Goal: Information Seeking & Learning: Compare options

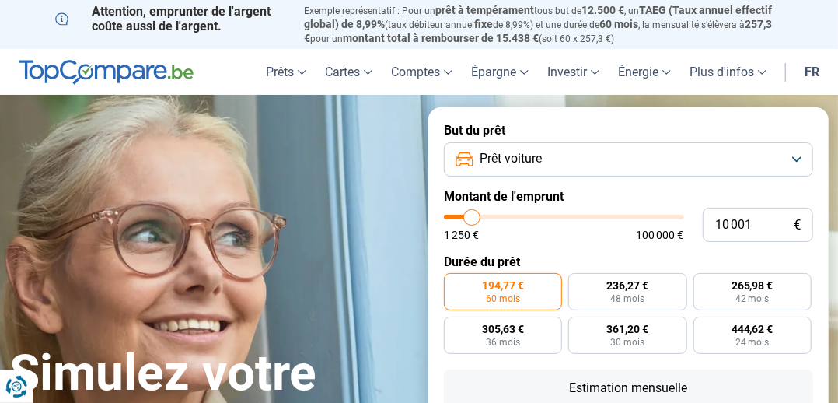
type input "11 250"
type input "11250"
type input "14 750"
type input "14750"
type input "15 500"
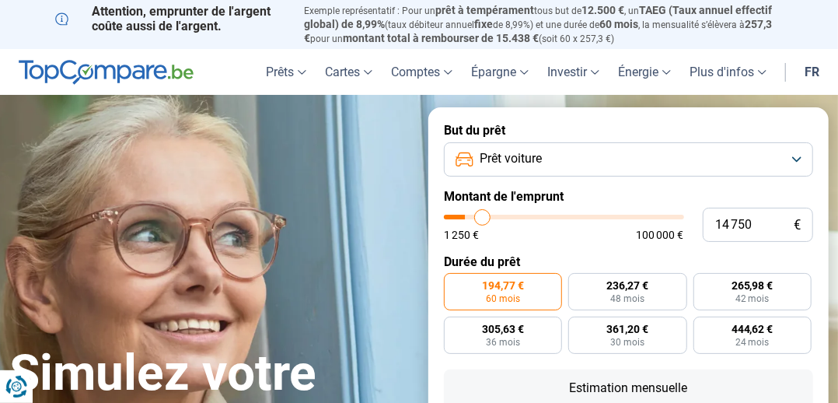
type input "15500"
type input "16 250"
type input "16250"
type input "17 250"
type input "17250"
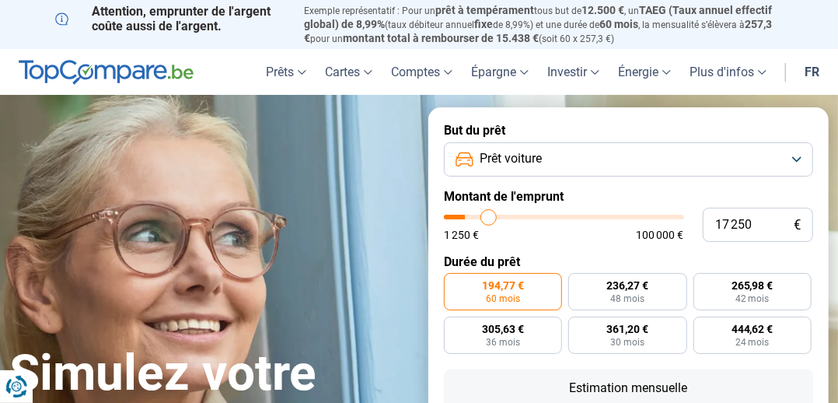
type input "18 000"
type input "18000"
type input "18 500"
type input "18500"
type input "19 000"
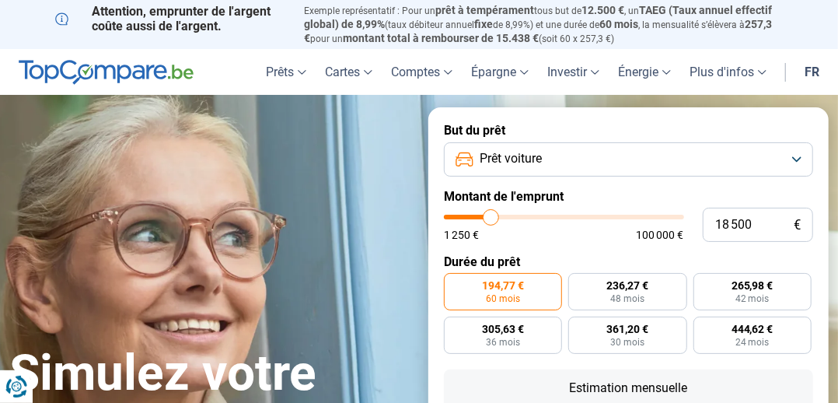
type input "19000"
type input "19 250"
type input "19250"
type input "19 750"
type input "19750"
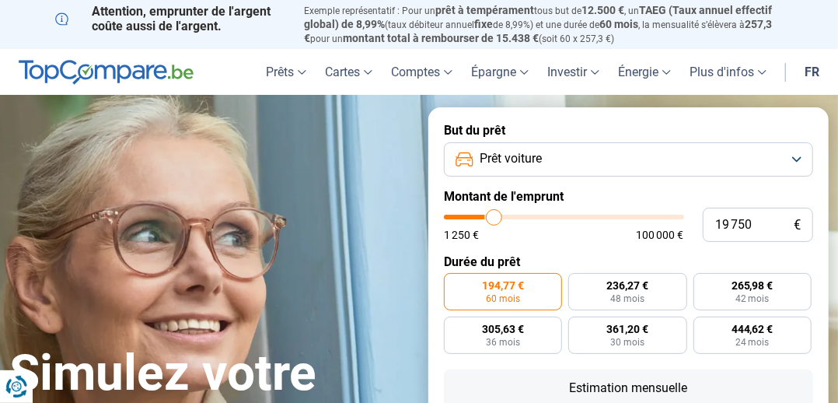
type input "20 000"
type input "20000"
type input "20 250"
type input "20250"
type input "20 500"
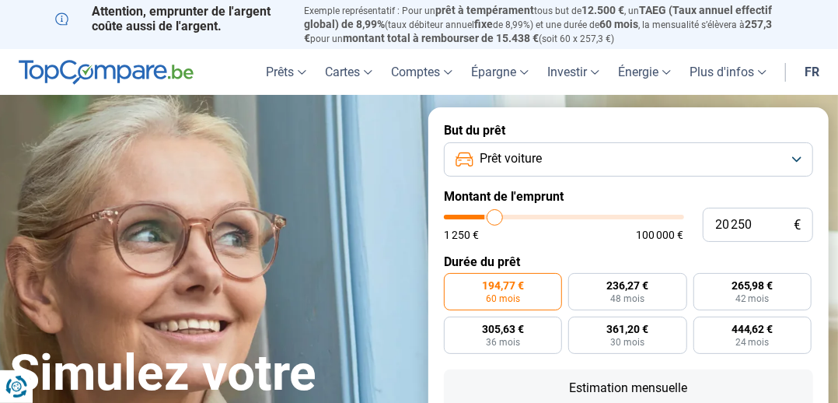
type input "20500"
type input "20 750"
type input "20750"
type input "21 000"
type input "21000"
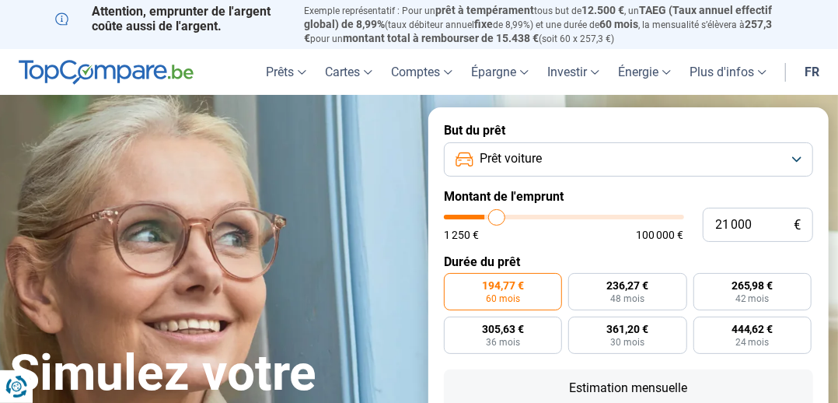
type input "21 250"
type input "21250"
type input "21 500"
type input "21500"
type input "21 750"
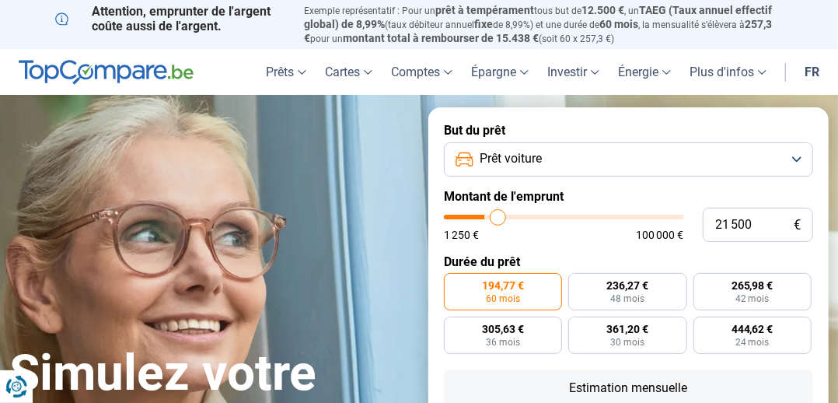
type input "21750"
type input "22 000"
type input "22000"
type input "22 250"
type input "22250"
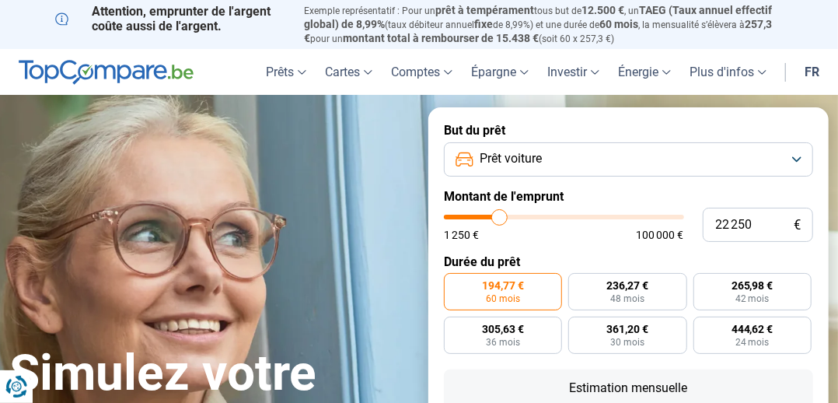
type input "22 500"
type input "22500"
type input "22 750"
type input "22750"
type input "23 000"
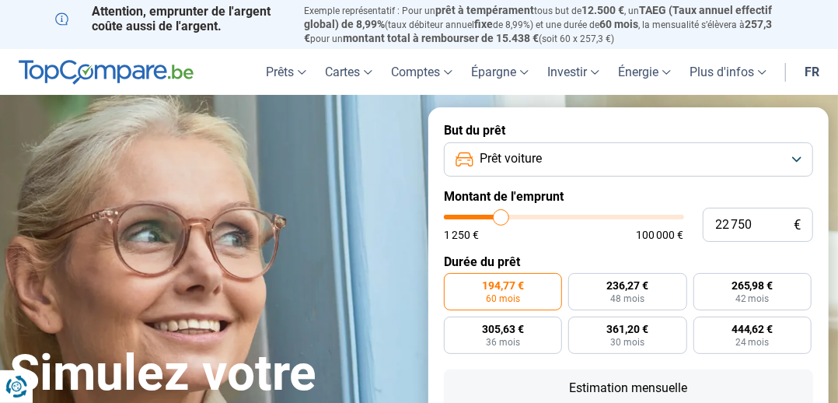
type input "23000"
type input "23 250"
type input "23250"
type input "23 500"
type input "23500"
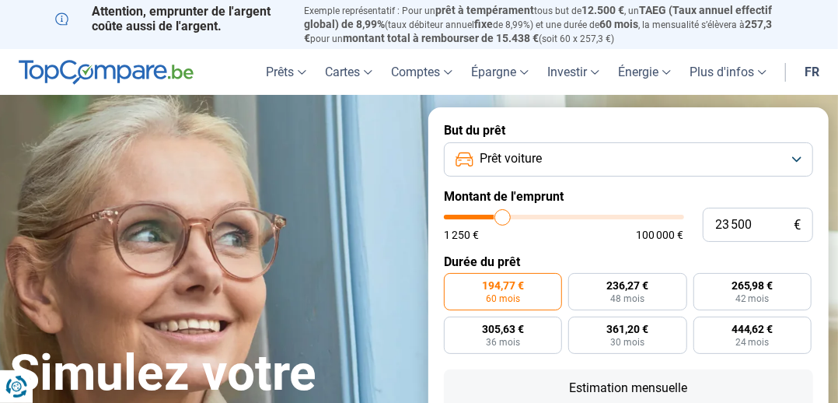
type input "23 750"
type input "23750"
type input "24 000"
type input "24000"
type input "24 500"
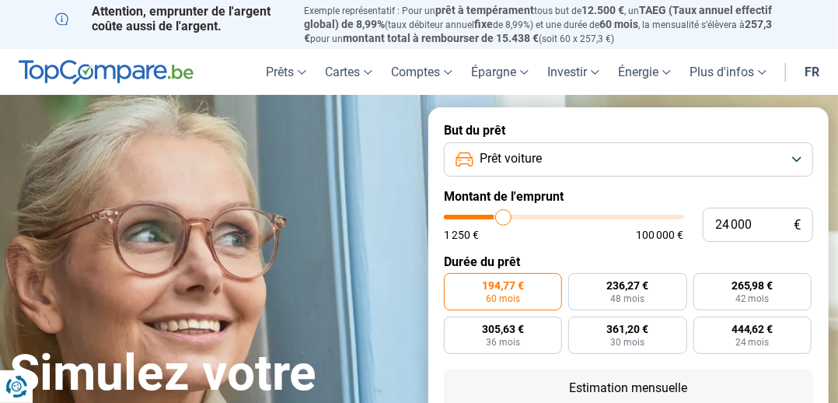
type input "24500"
type input "24 750"
type input "24750"
type input "25 000"
type input "25000"
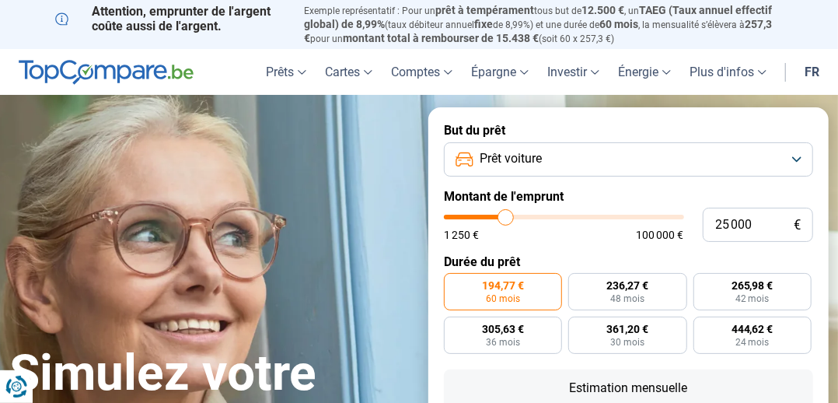
type input "25 250"
type input "25250"
type input "25 500"
type input "25500"
type input "25 750"
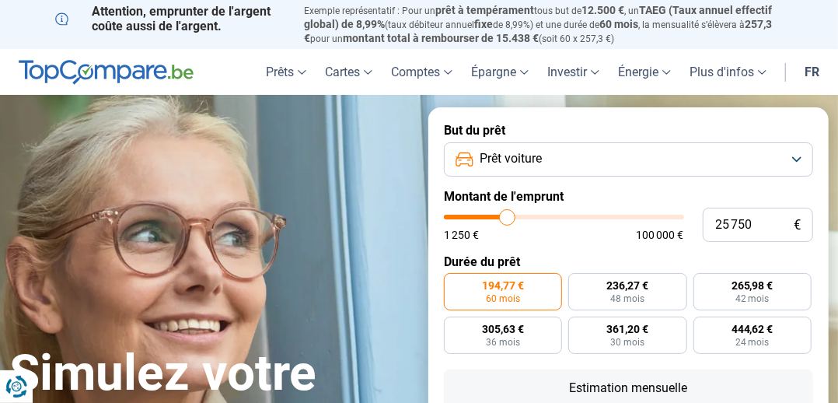
type input "25750"
radio input "false"
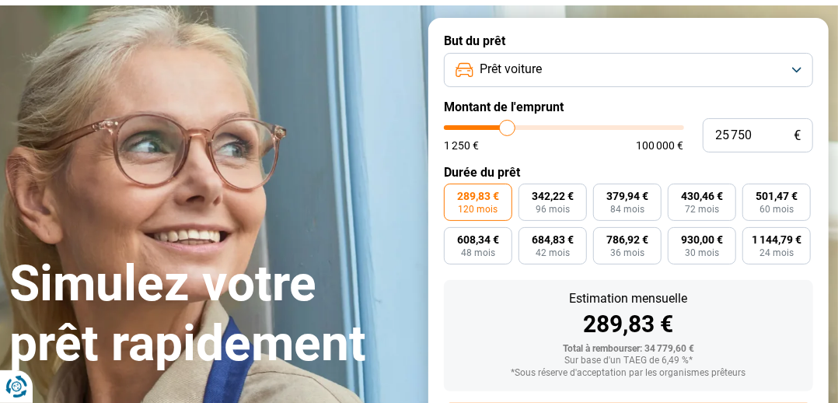
scroll to position [96, 0]
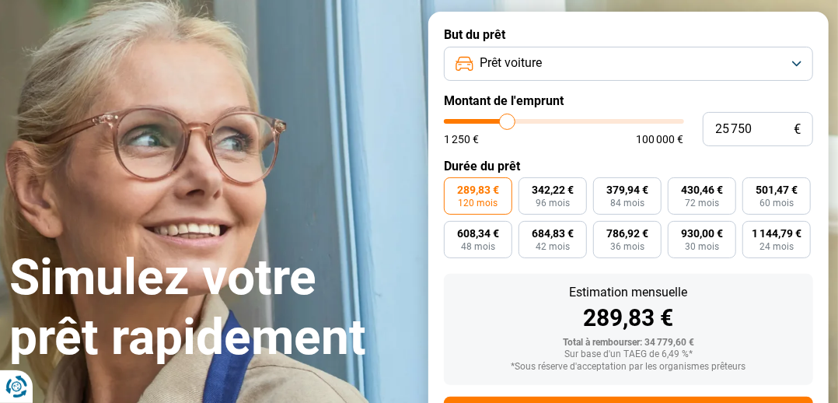
click at [787, 69] on button "Prêt voiture" at bounding box center [628, 64] width 369 height 34
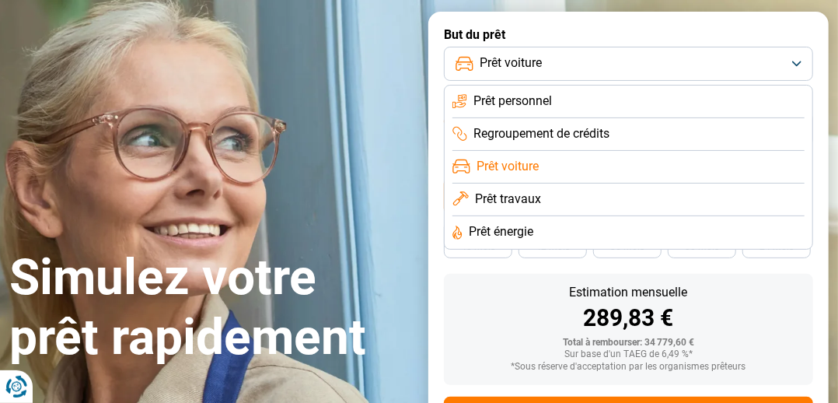
click at [706, 56] on button "Prêt voiture" at bounding box center [628, 64] width 369 height 34
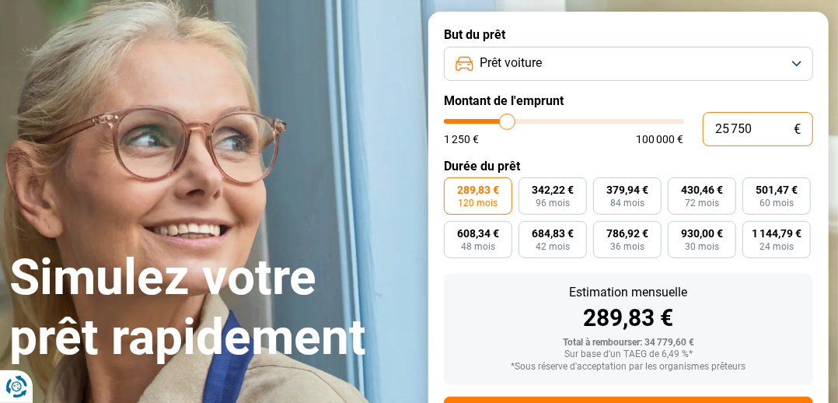
click at [762, 131] on input "25 750" at bounding box center [758, 129] width 111 height 34
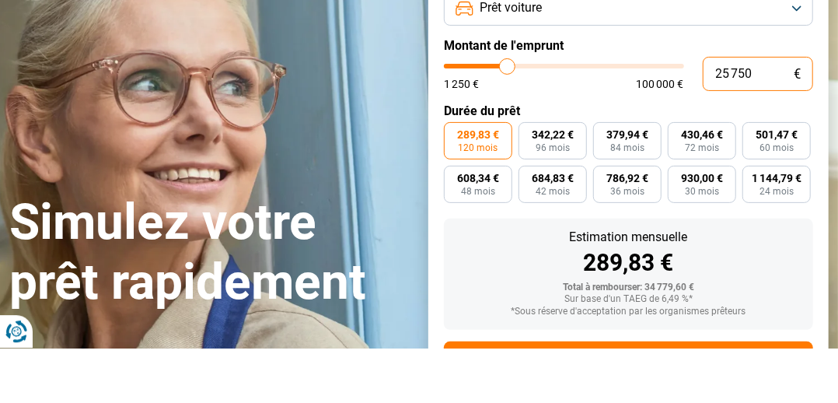
type input "2 575"
type input "2500"
type input "257"
type input "1250"
type input "25"
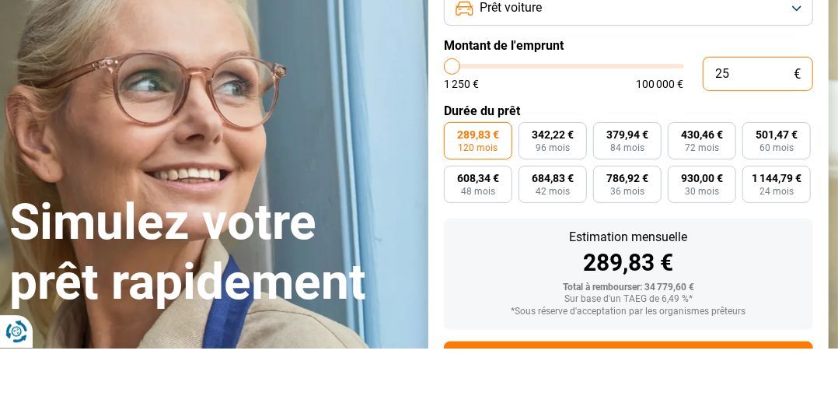
type input "1250"
type input "2"
type input "1250"
type input "0"
type input "1250"
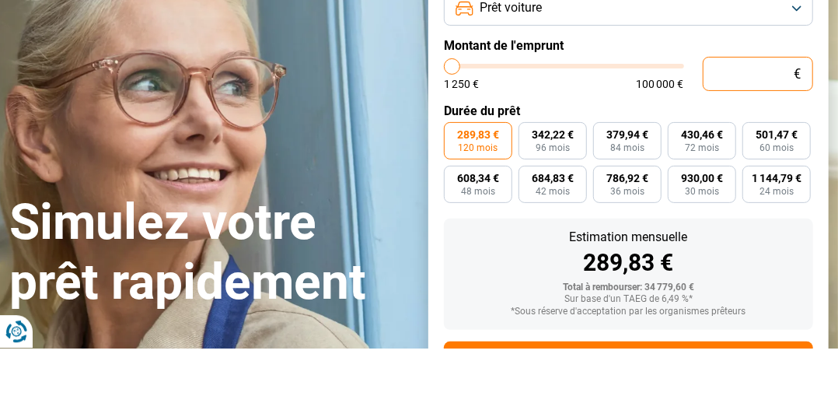
type input "2"
type input "1250"
type input "20"
type input "1250"
type input "200"
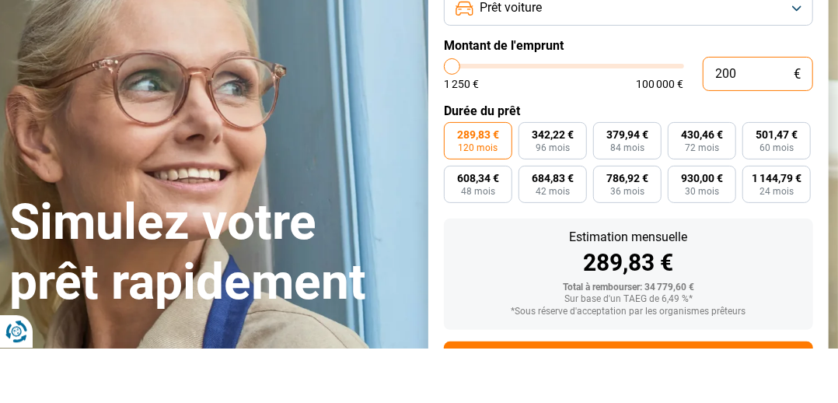
type input "1250"
type input "2 000"
type input "2000"
radio input "true"
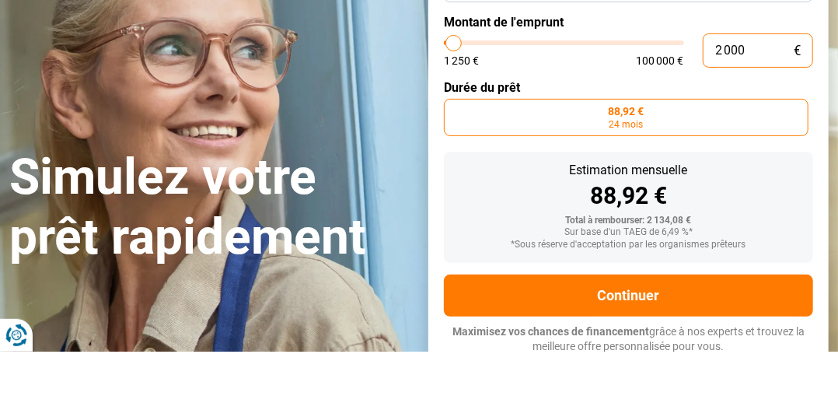
scroll to position [123, 0]
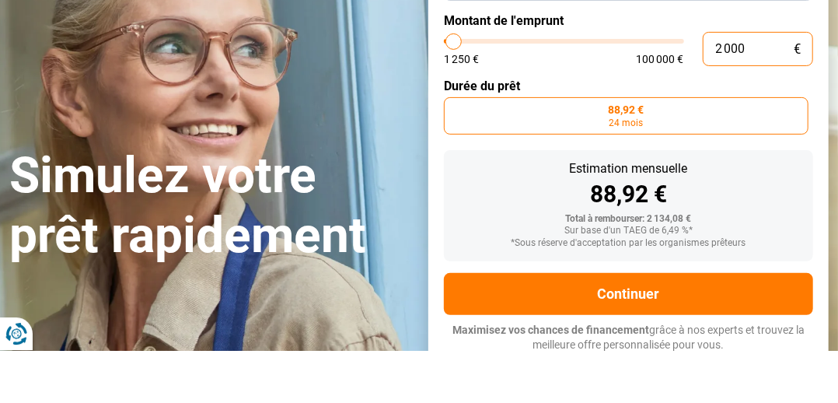
click at [758, 97] on input "2 000" at bounding box center [758, 102] width 111 height 34
type input "200"
type input "1250"
type input "20"
type input "1250"
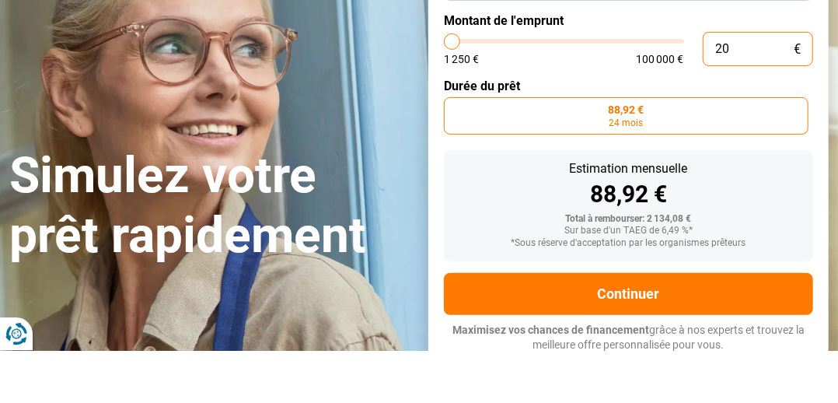
type input "2"
type input "1250"
type input "0"
type input "1250"
type input "3"
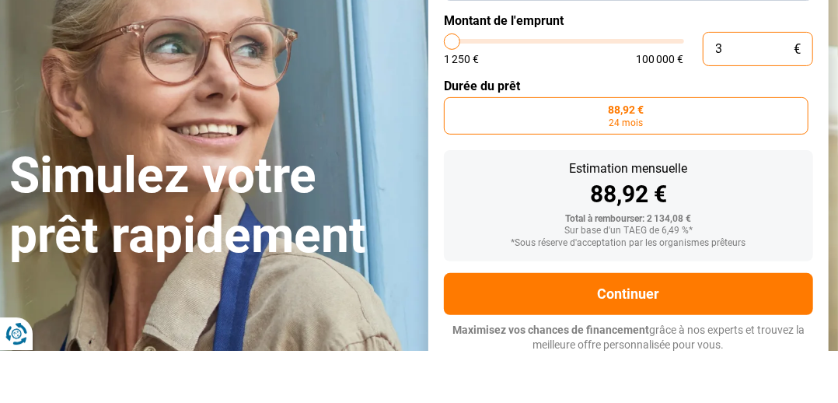
type input "1250"
type input "30"
type input "1250"
type input "300"
type input "1250"
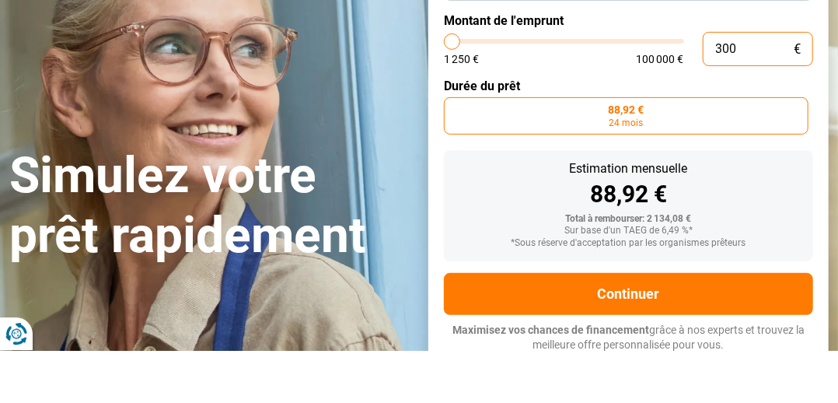
type input "3 000"
type input "3000"
radio input "false"
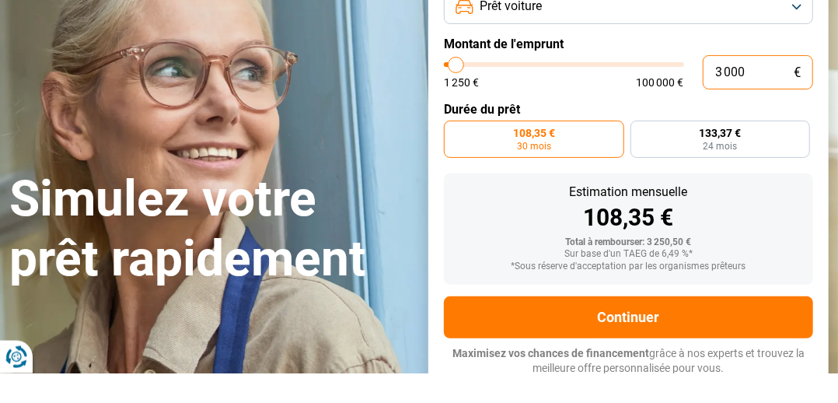
type input "3 000"
click at [751, 165] on label "133,37 € 24 mois" at bounding box center [720, 168] width 180 height 37
click at [640, 160] on input "133,37 € 24 mois" at bounding box center [635, 155] width 10 height 10
radio input "true"
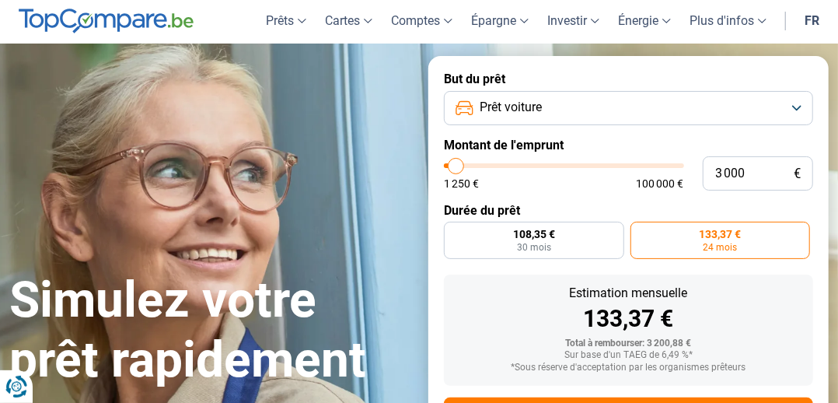
scroll to position [51, 0]
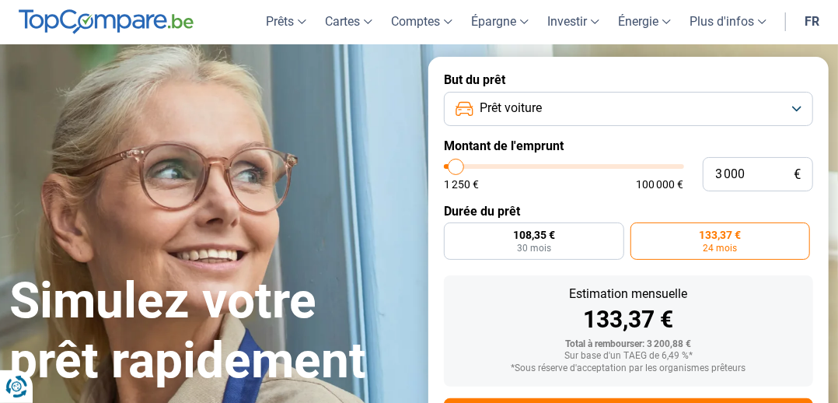
type input "1 250"
type input "1250"
type input "4 250"
type input "4250"
type input "5 250"
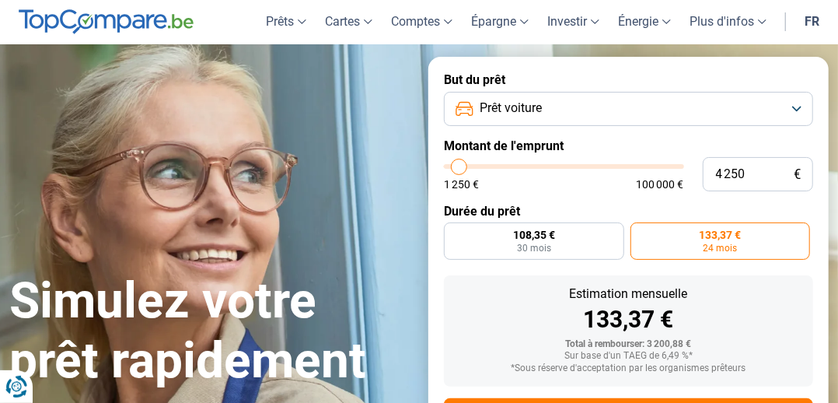
type input "5250"
type input "6 250"
type input "6250"
type input "7 250"
type input "7250"
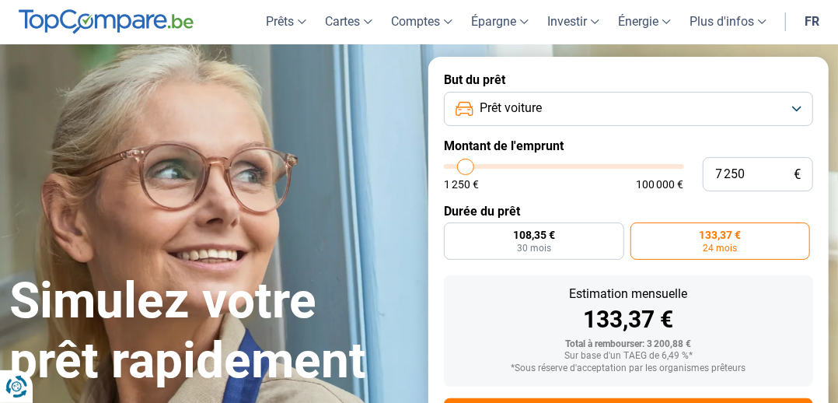
type input "8 250"
type input "8250"
type input "9 000"
type input "9000"
type input "9 750"
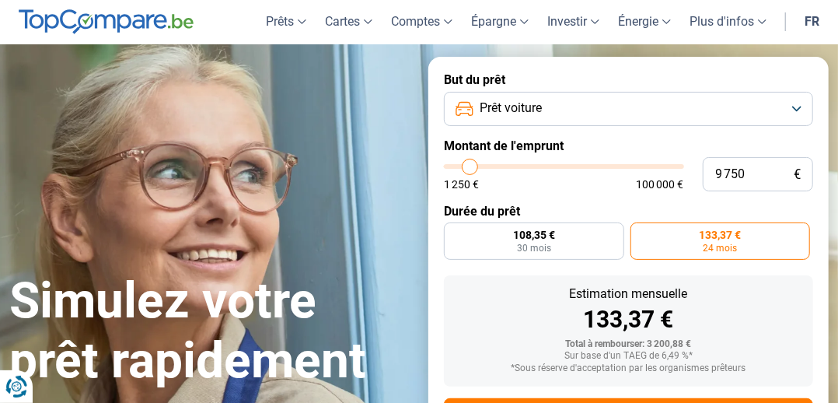
type input "9750"
type input "10 750"
type input "10750"
type input "11 500"
type input "11500"
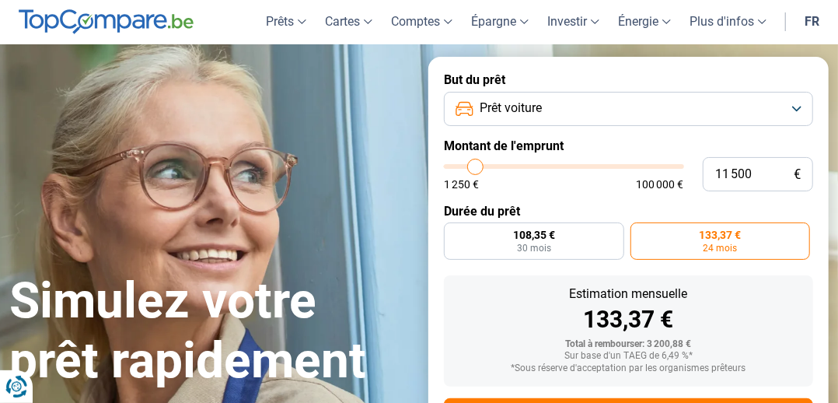
type input "12 250"
type input "12250"
type input "12 750"
type input "12750"
type input "13 000"
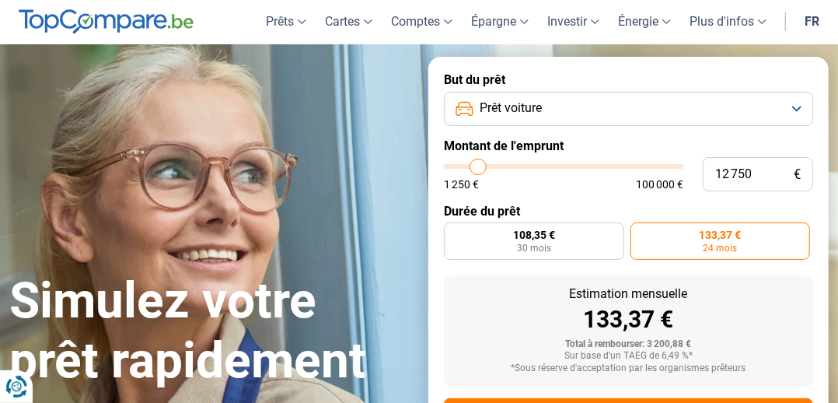
type input "13000"
type input "13 500"
type input "13500"
type input "13 750"
type input "13750"
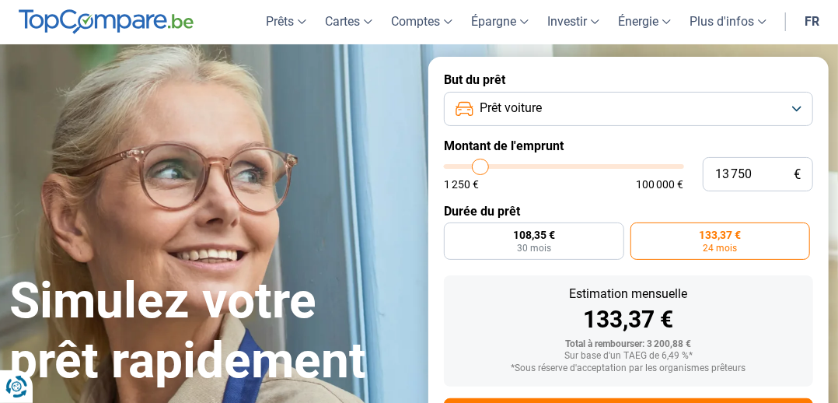
type input "14 000"
type input "14000"
type input "14 250"
type input "14250"
radio input "false"
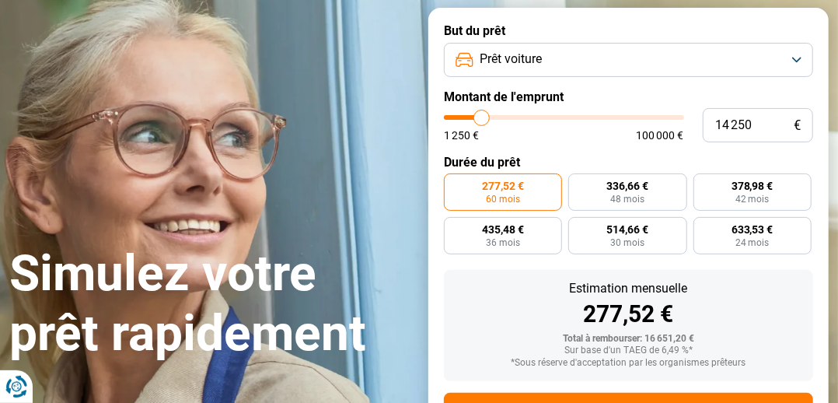
scroll to position [101, 0]
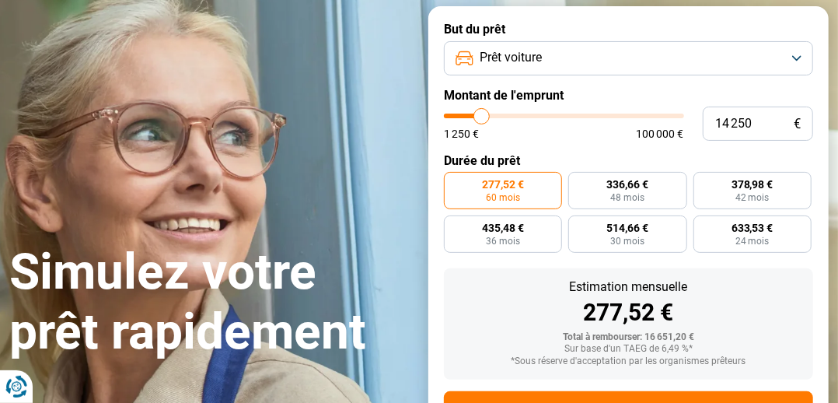
type input "14 500"
type input "14500"
type input "11 500"
type input "11500"
type input "11 250"
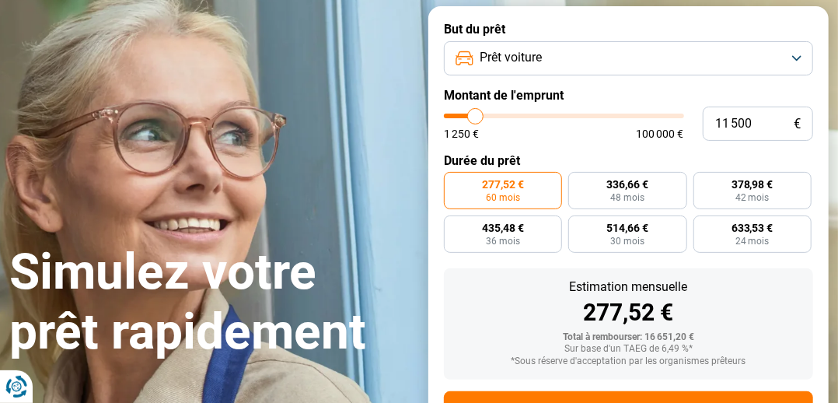
type input "11250"
type input "11 000"
type input "11000"
type input "10 750"
type input "10750"
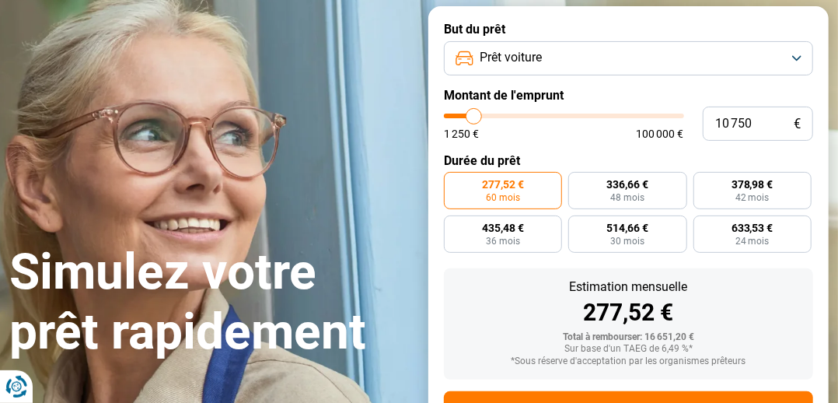
type input "10 250"
type input "10250"
type input "10 000"
type input "10000"
type input "9 500"
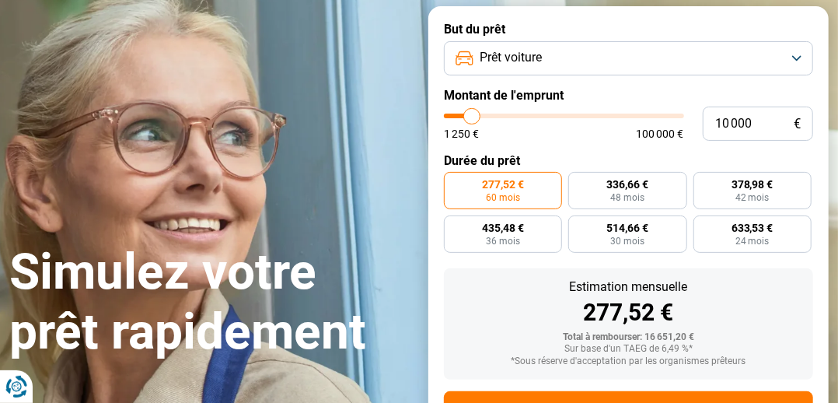
type input "9500"
type input "9 250"
type input "9250"
type input "9 000"
type input "9000"
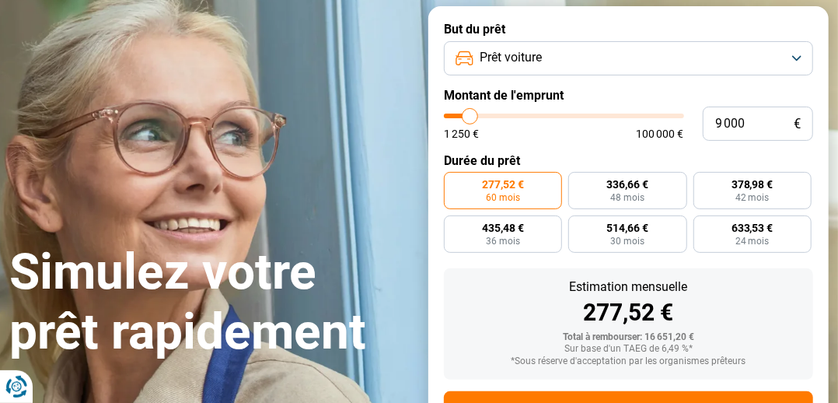
type input "8 750"
type input "8750"
type input "8 500"
type input "8500"
type input "8 250"
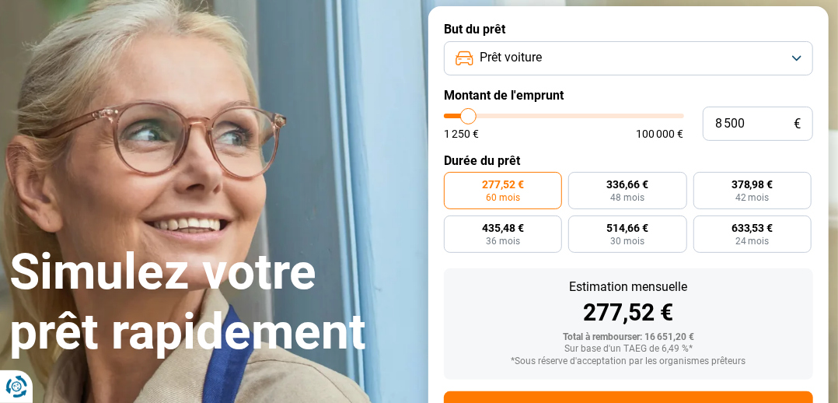
type input "8250"
type input "8 000"
type input "8000"
type input "7 750"
type input "7750"
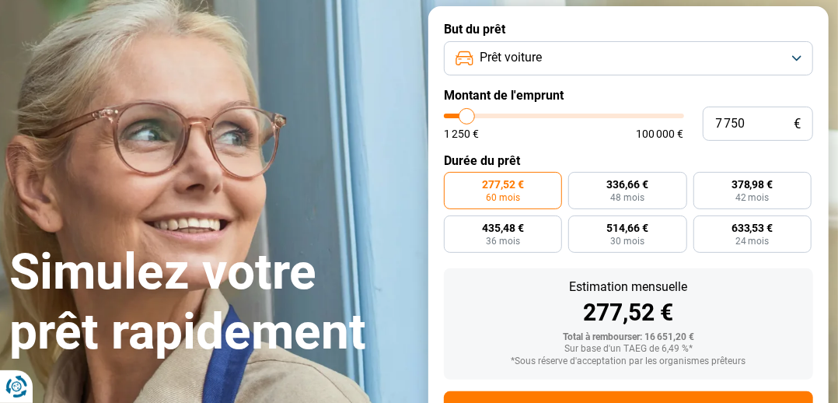
type input "7 500"
type input "7500"
type input "7 250"
type input "7250"
type input "7 000"
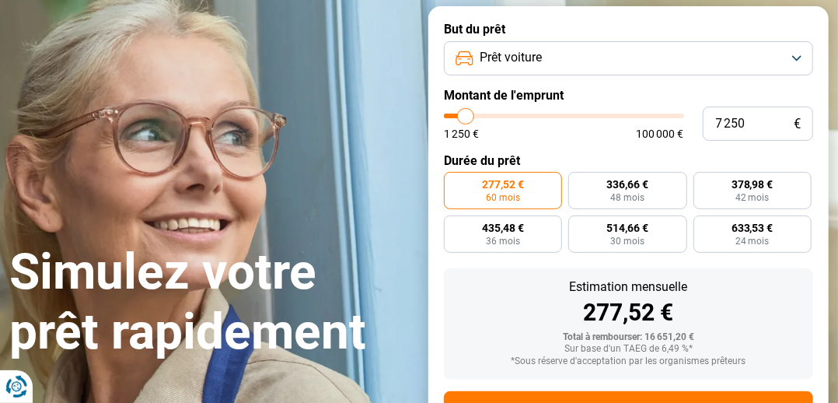
type input "7000"
type input "6 750"
type input "6750"
type input "7 000"
type input "7000"
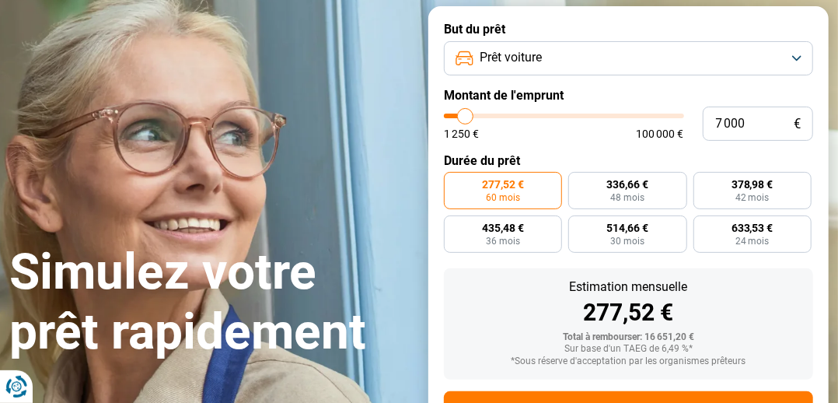
type input "7 250"
type input "7250"
type input "7 000"
type input "7000"
type input "6 750"
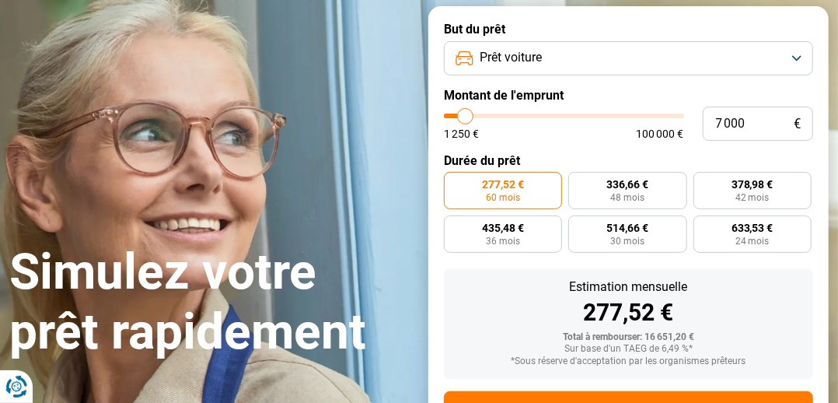
type input "6750"
type input "7 000"
type input "7000"
type input "7 250"
type input "7250"
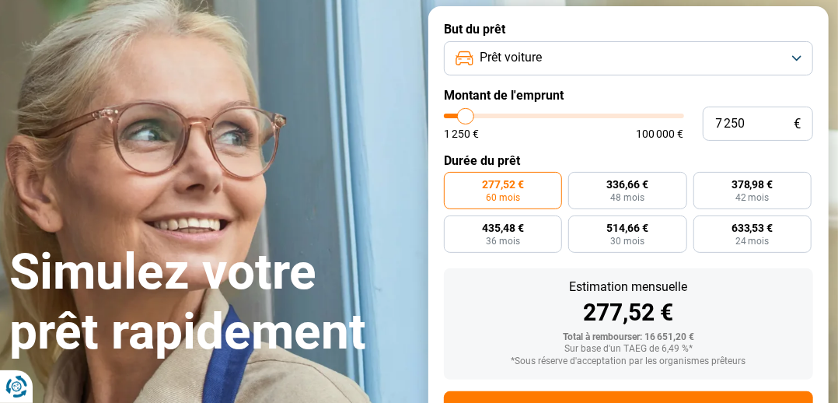
type input "7 500"
type input "7500"
type input "7 750"
type input "7750"
type input "8 000"
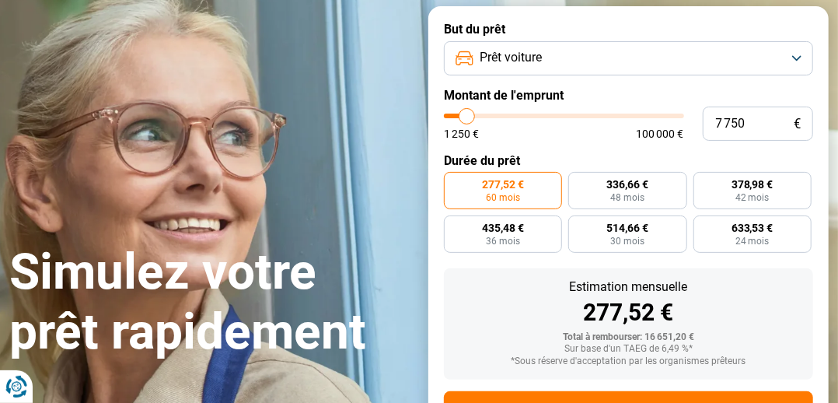
type input "8000"
type input "8 250"
type input "8250"
type input "8 500"
type input "8500"
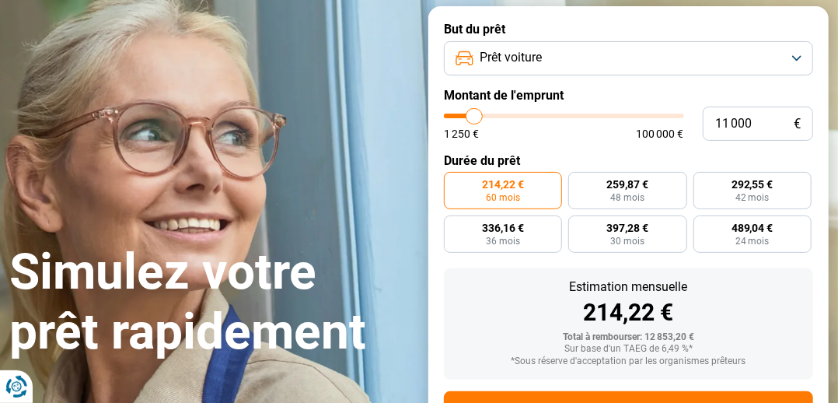
click at [715, 344] on div "Sur base d'un TAEG de 6,49 %*" at bounding box center [628, 349] width 344 height 11
click at [720, 344] on div "Sur base d'un TAEG de 6,49 %*" at bounding box center [628, 349] width 344 height 11
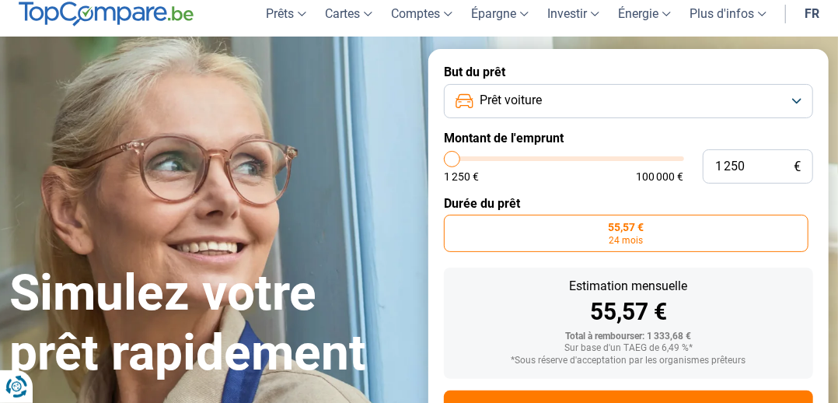
scroll to position [58, 0]
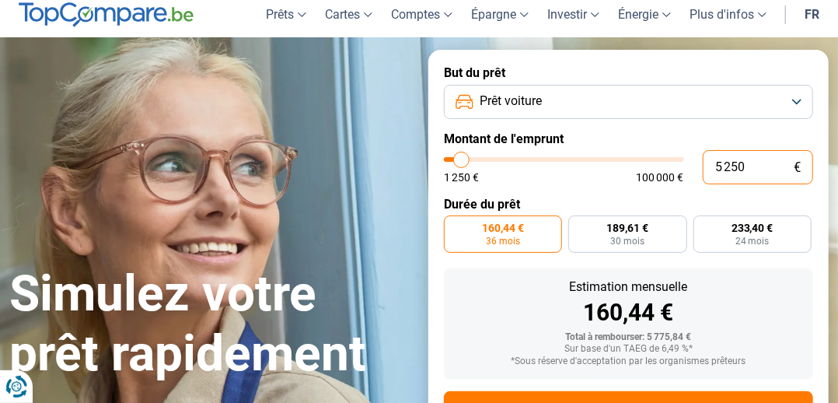
click at [748, 167] on input "5 250" at bounding box center [758, 167] width 111 height 34
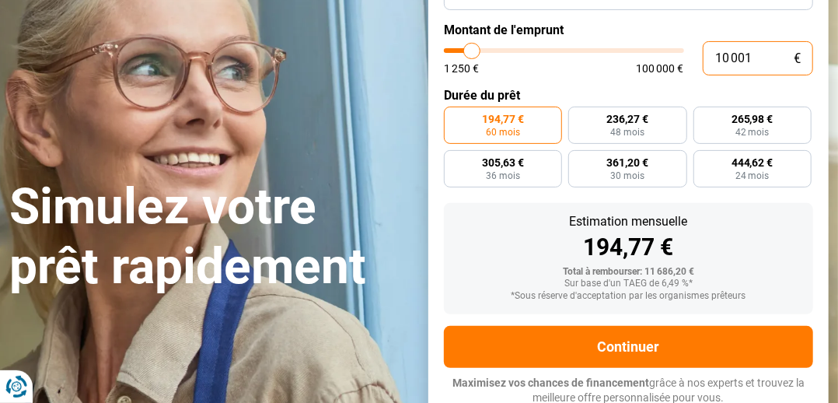
click at [758, 58] on input "10 001" at bounding box center [758, 58] width 111 height 34
type input "1 000"
type input "1250"
type input "100"
type input "1250"
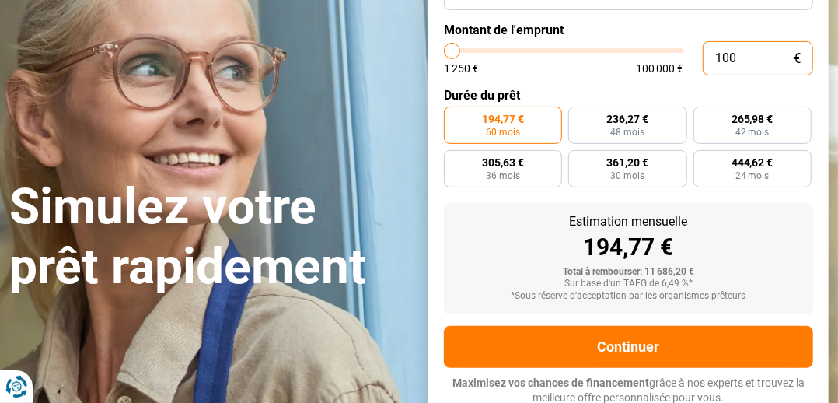
type input "10"
type input "1250"
type input "1"
type input "1250"
type input "0"
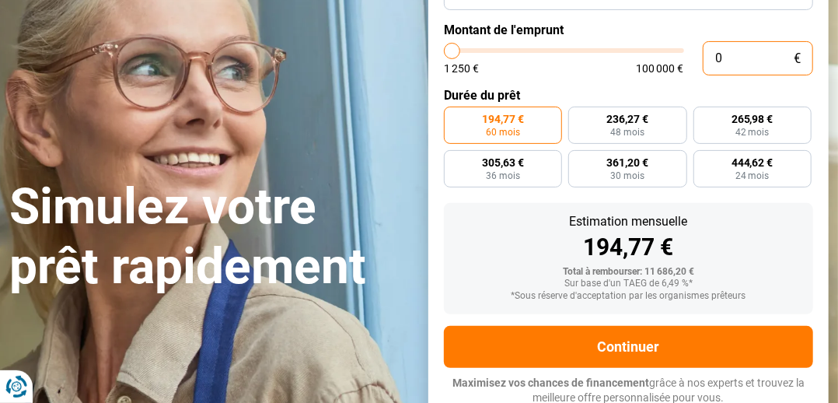
type input "1250"
type input "5"
type input "1250"
type input "52"
type input "1250"
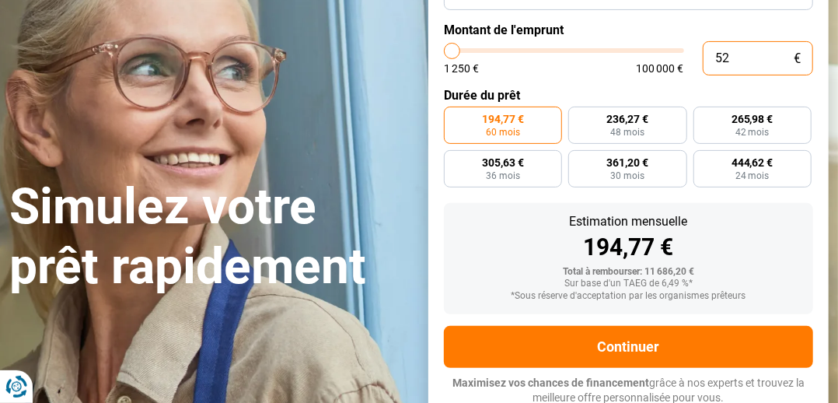
type input "520"
type input "1250"
type input "5 200"
type input "5250"
radio input "true"
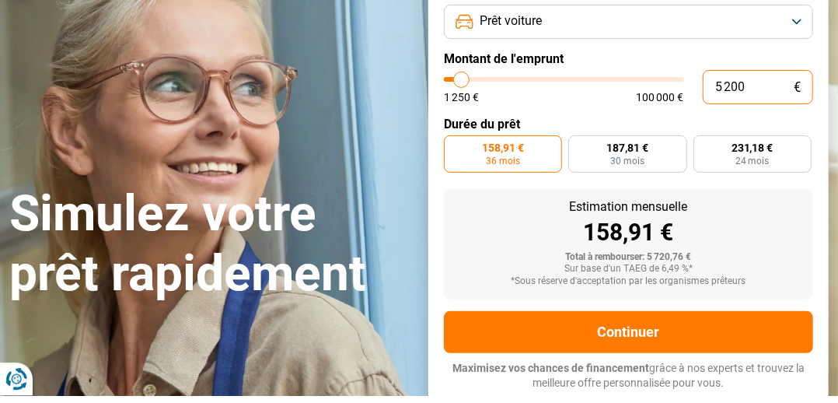
scroll to position [130, 0]
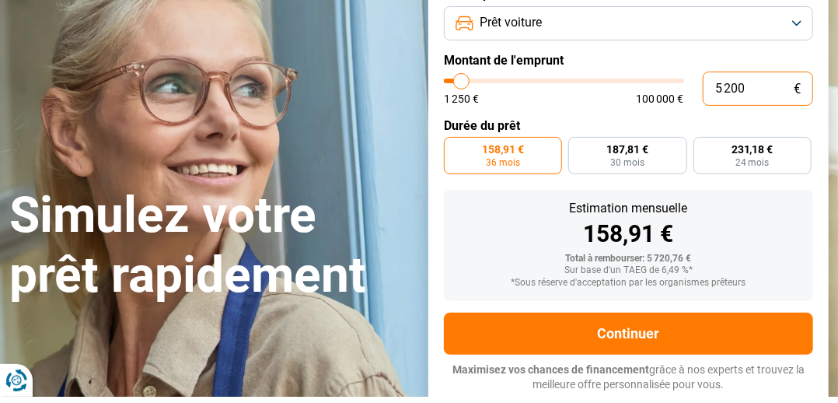
type input "520"
type input "1250"
type input "52"
type input "1250"
type input "5"
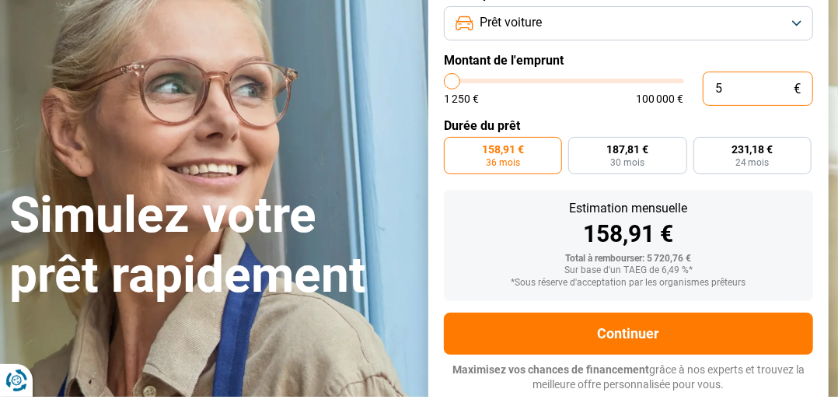
type input "1250"
type input "0"
type input "1250"
type input "3"
type input "1250"
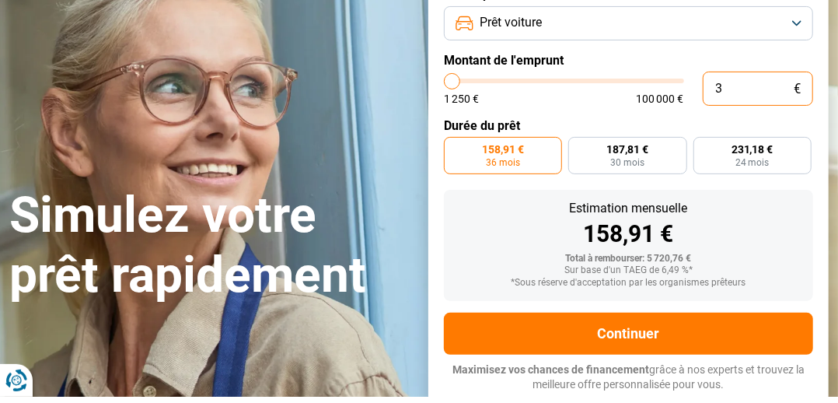
type input "32"
type input "1250"
type input "320"
type input "1250"
type input "3 200"
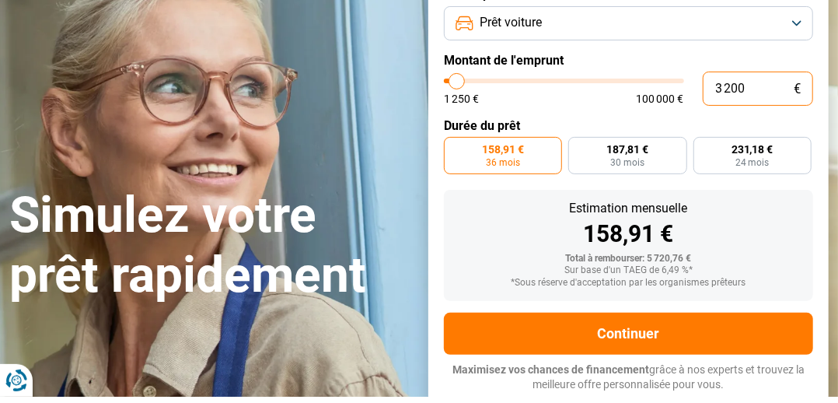
type input "3250"
radio input "true"
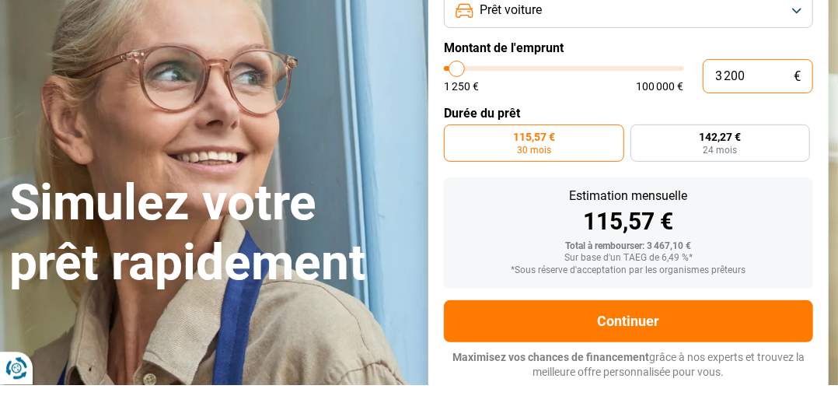
type input "320"
type input "1250"
type input "32"
type input "1250"
type input "3"
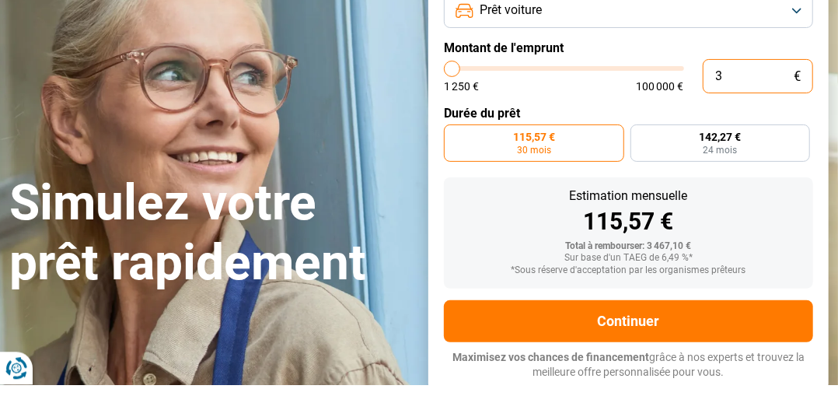
type input "1250"
type input "0"
type input "1250"
type input "1 250"
type input "1250"
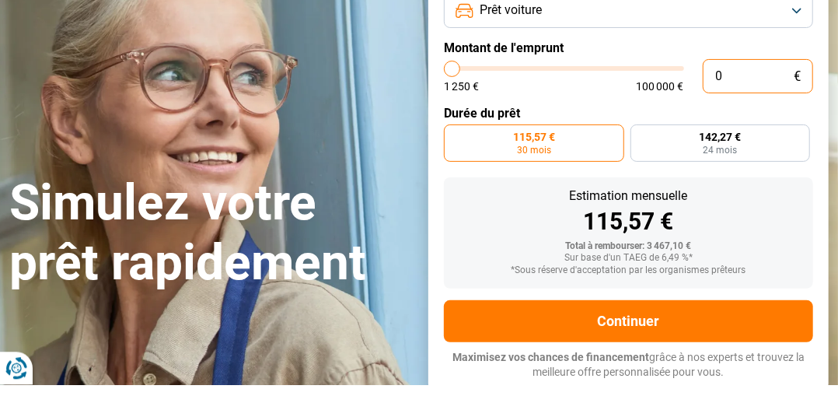
radio input "true"
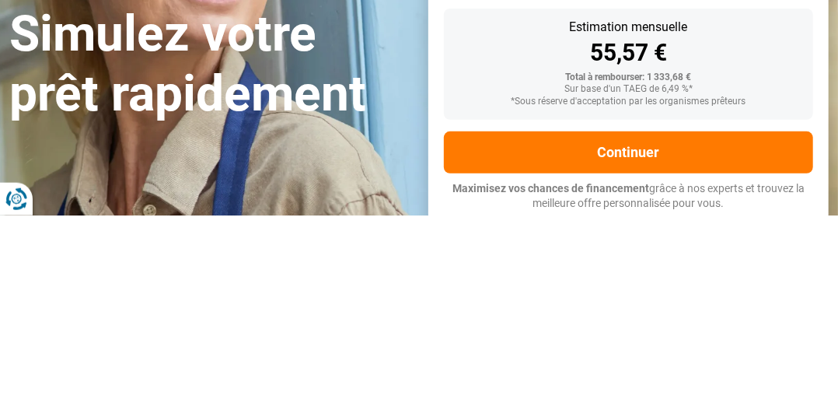
type input "12 502"
type input "12500"
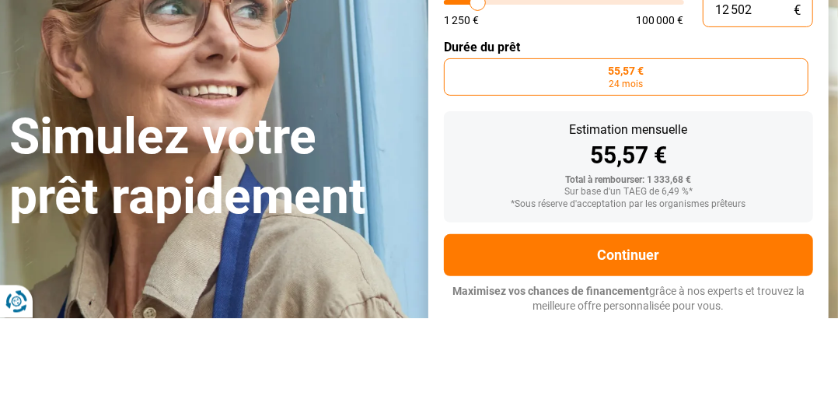
type input "125 022"
type input "100000"
type input "100 000"
type input "100000"
radio input "false"
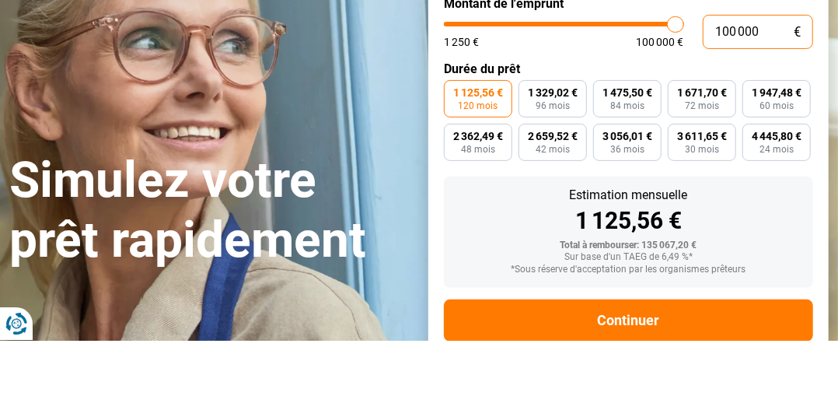
type input "10 000"
type input "10000"
type input "1 000"
type input "1250"
type input "100"
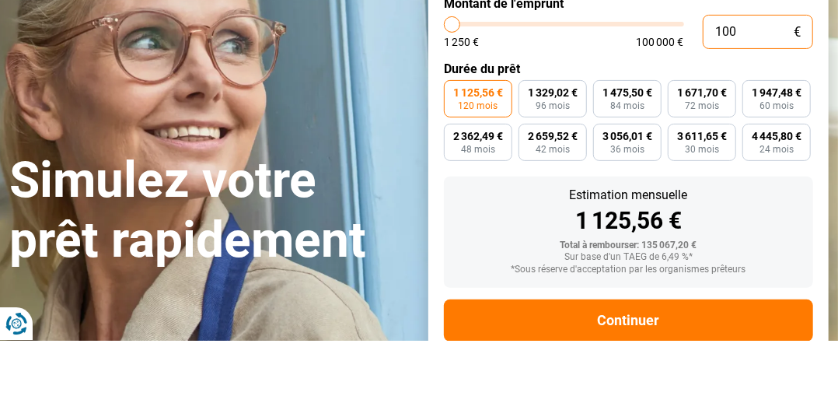
type input "1250"
type input "10"
type input "1250"
type input "1"
type input "1250"
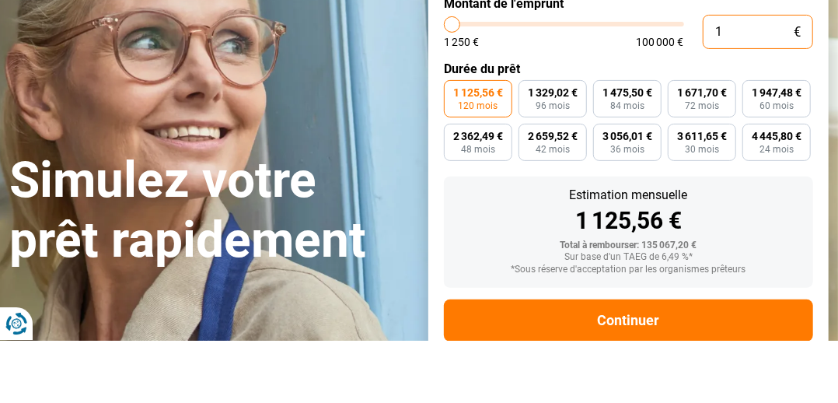
type input "0"
type input "1250"
type input "1 250"
type input "1250"
radio input "true"
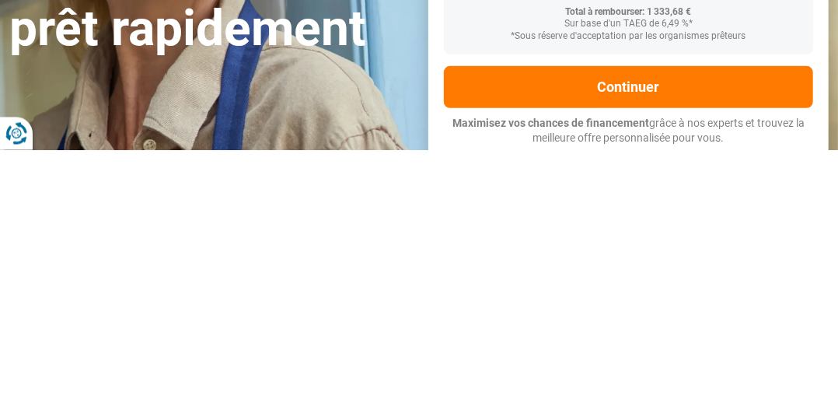
type input "12 502"
type input "12500"
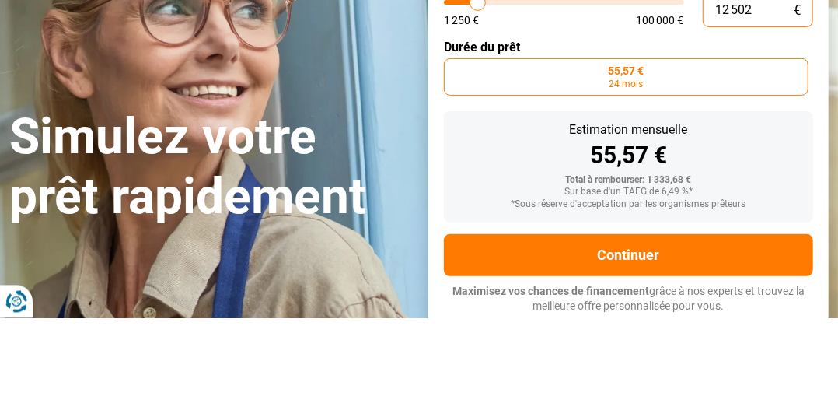
type input "125 022"
type input "100000"
type input "100 000"
type input "100000"
radio input "false"
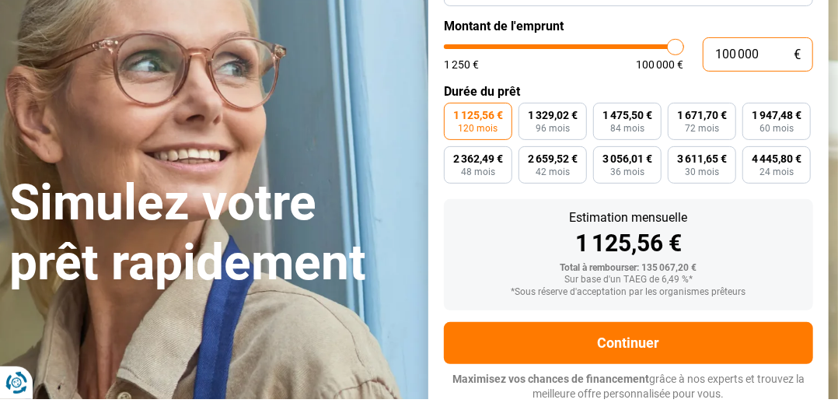
scroll to position [142, 0]
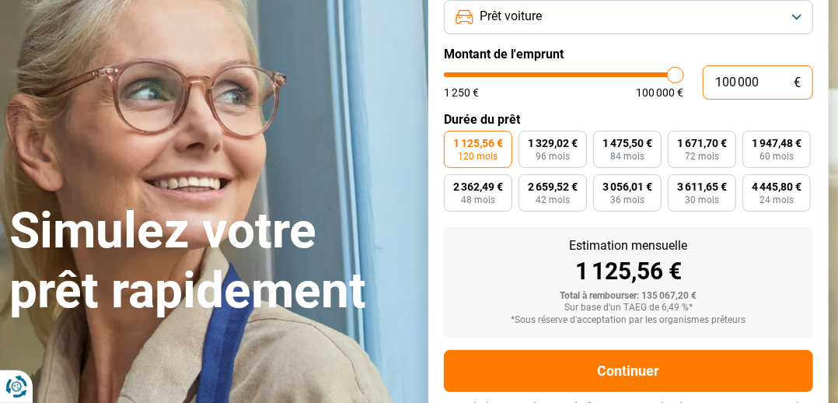
type input "10 000"
type input "10000"
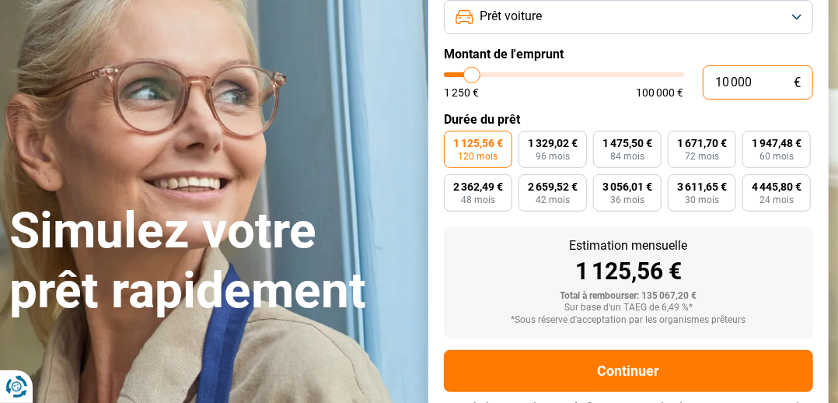
type input "1 000"
type input "1250"
type input "100"
type input "1250"
type input "10"
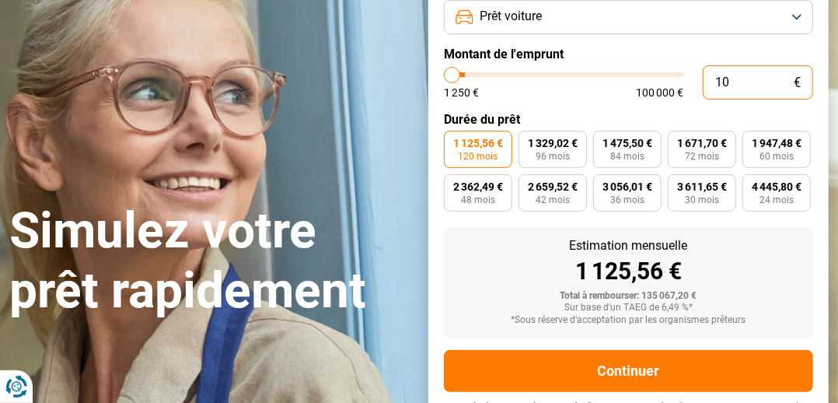
type input "1250"
type input "1"
type input "1250"
type input "0"
type input "1250"
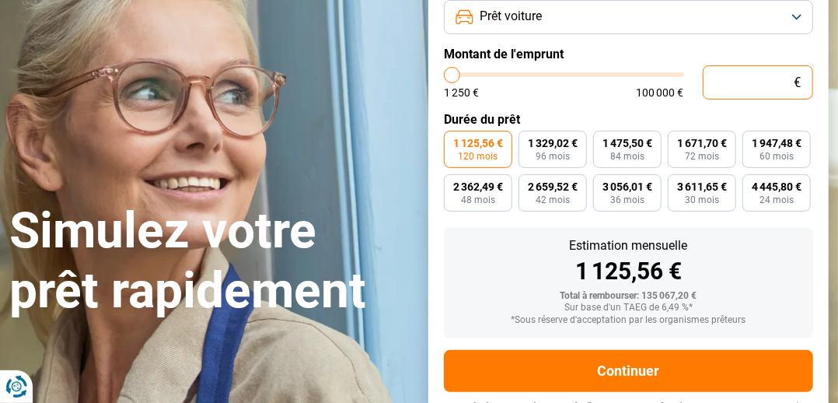
type input "2"
type input "1250"
type input "22"
type input "1250"
type input "1 250"
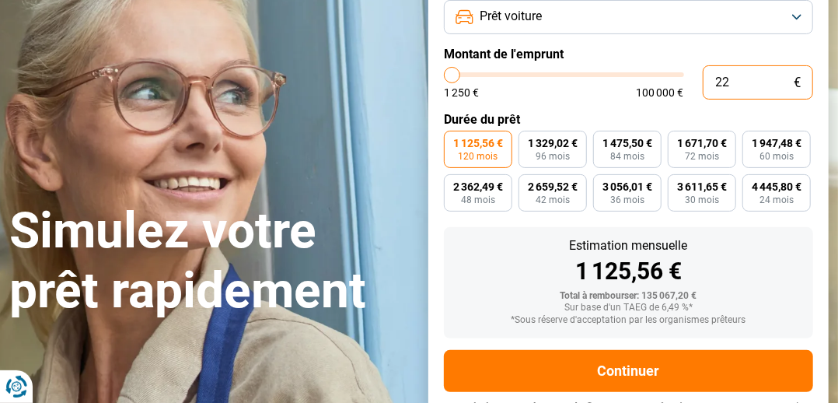
type input "1250"
radio input "true"
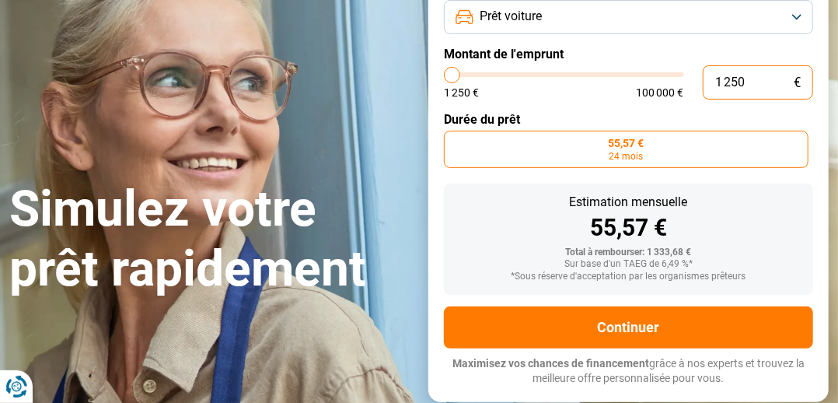
type input "12 500"
type input "12500"
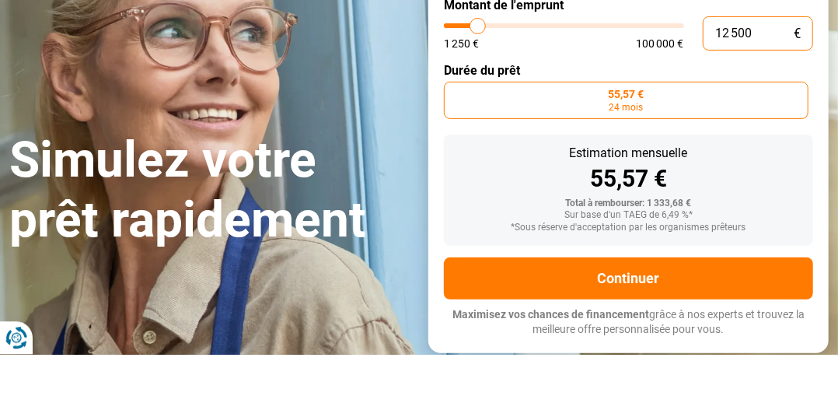
type input "125 000"
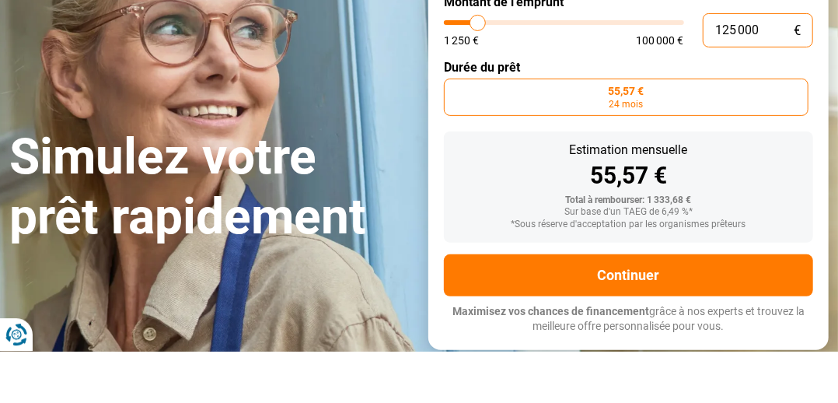
type input "100000"
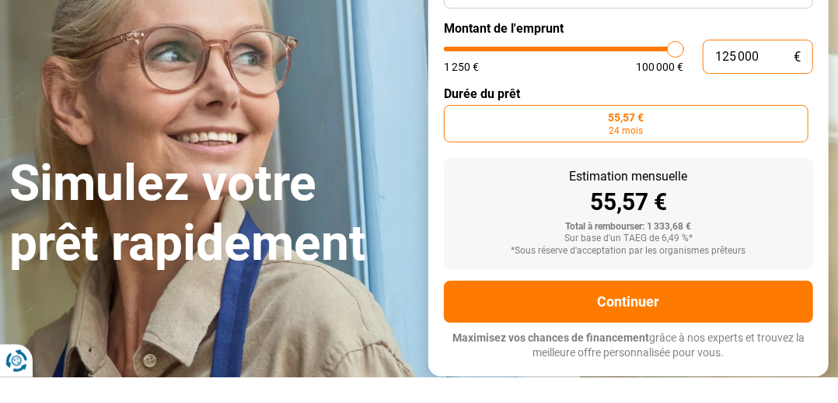
type input "100 000"
type input "100000"
radio input "false"
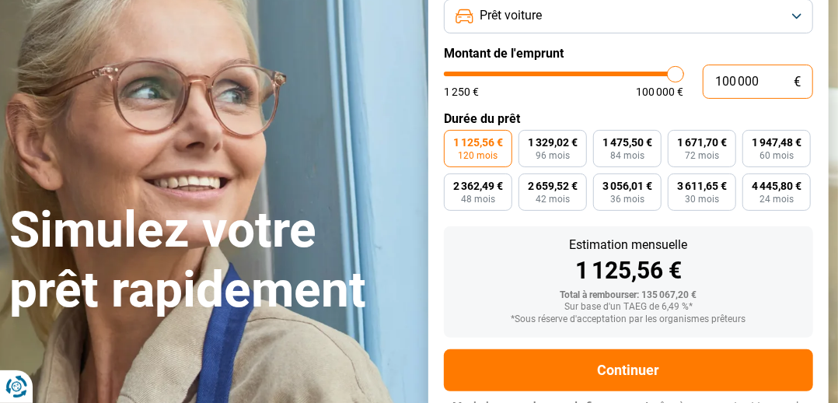
scroll to position [143, 0]
type input "99 750"
type input "99750"
type input "93 000"
type input "93000"
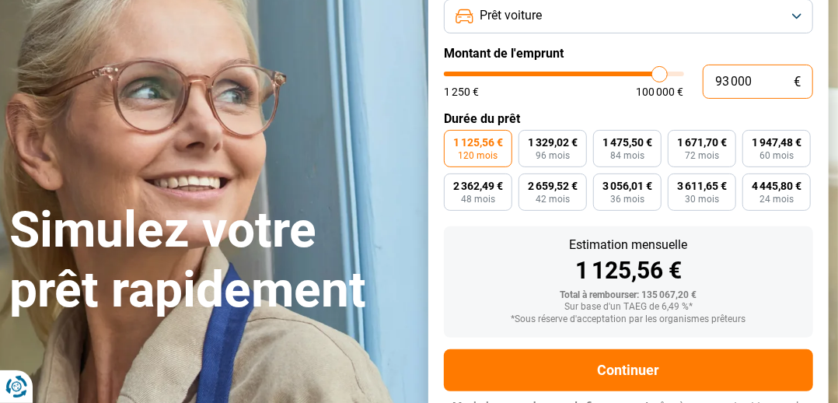
type input "90 250"
type input "90250"
type input "87 250"
type input "87250"
type input "80 750"
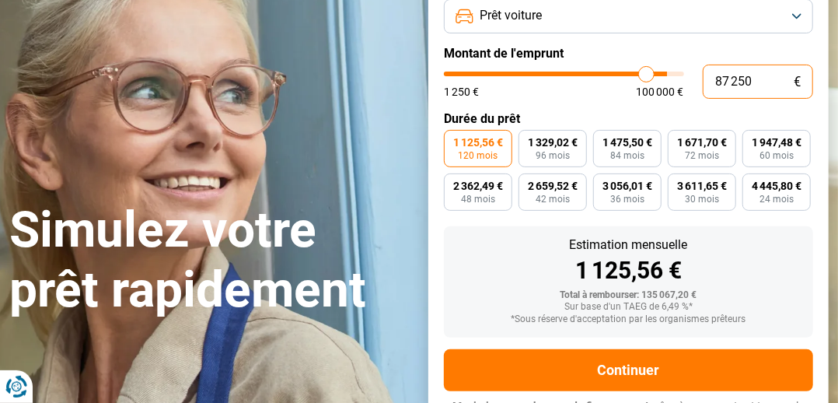
type input "80750"
type input "77 250"
type input "77250"
type input "73 500"
type input "73500"
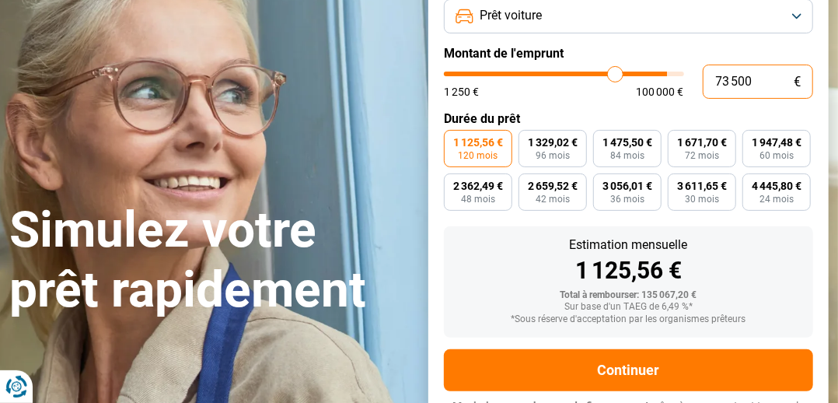
type input "69 750"
type input "69750"
type input "66 000"
type input "66000"
type input "61 750"
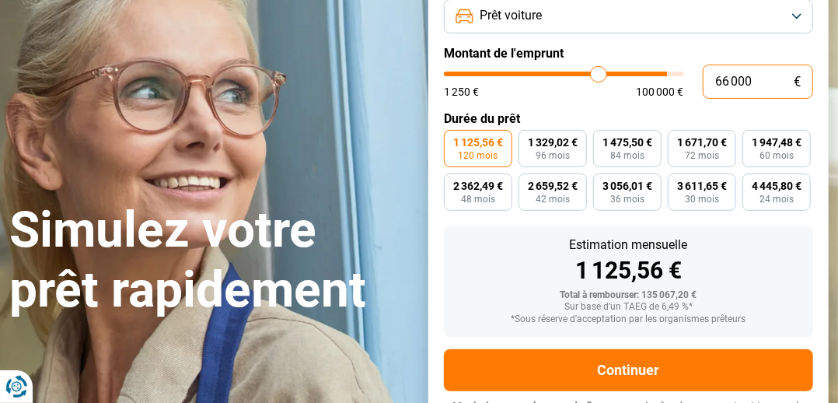
type input "61750"
type input "57 500"
type input "57500"
type input "53 250"
type input "53250"
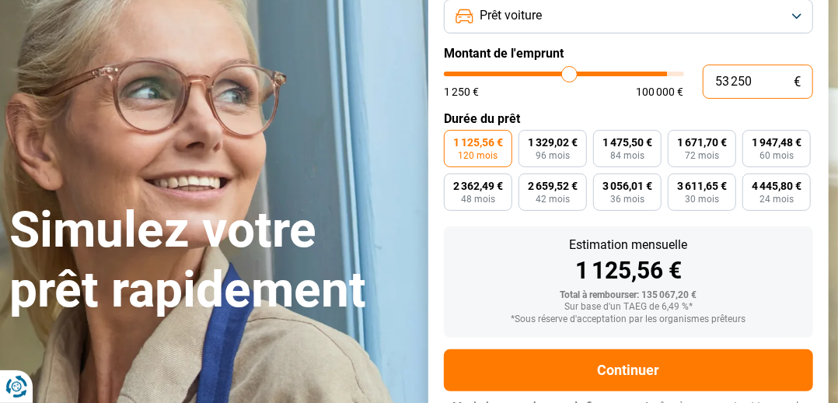
type input "48 500"
type input "48500"
type input "44 000"
type input "44000"
type input "39 500"
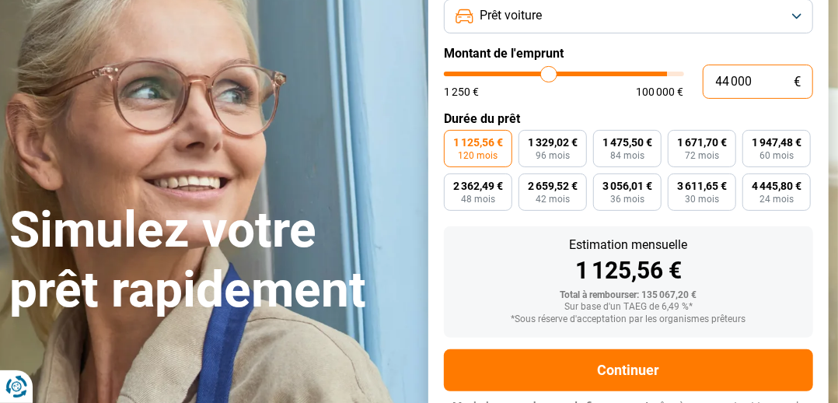
type input "39500"
type input "34 250"
type input "34250"
type input "29 500"
type input "29500"
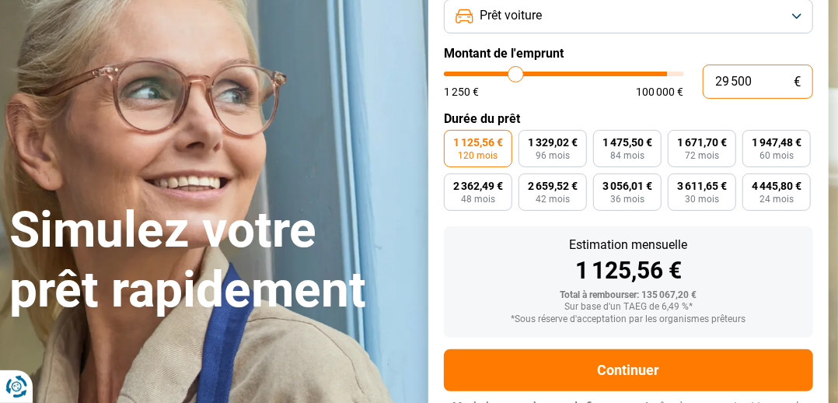
type input "24 500"
type input "24500"
type input "19 500"
type input "19500"
type input "14 750"
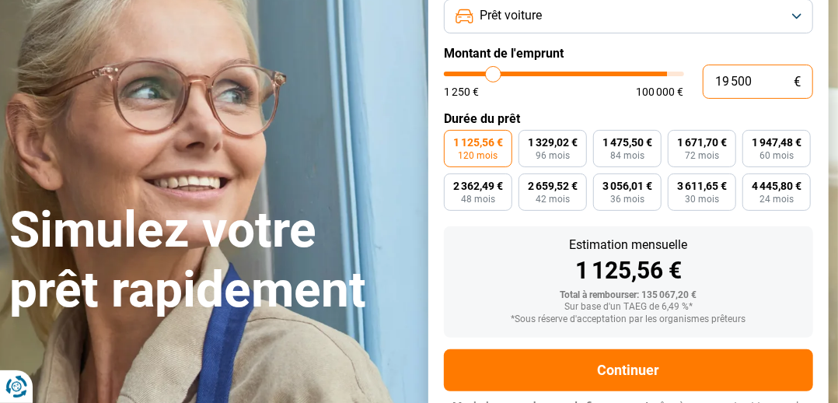
type input "14750"
type input "10 000"
type input "10000"
type input "5 250"
type input "5250"
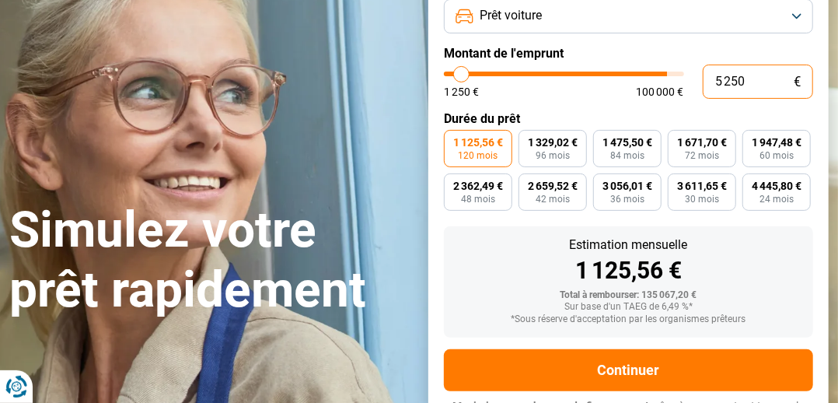
type input "1 250"
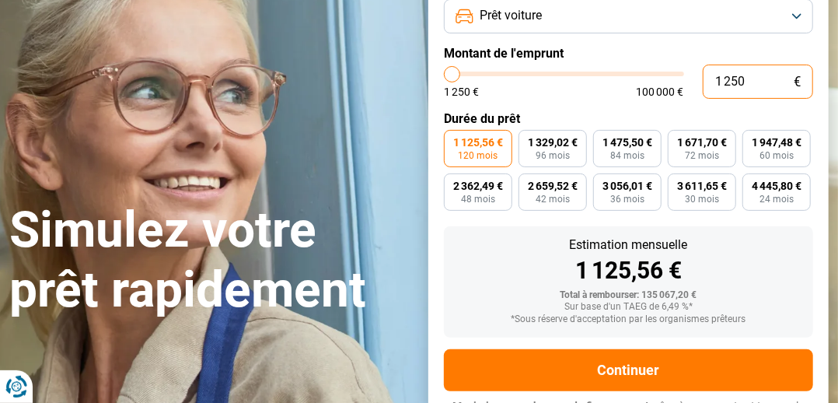
type input "1250"
radio input "true"
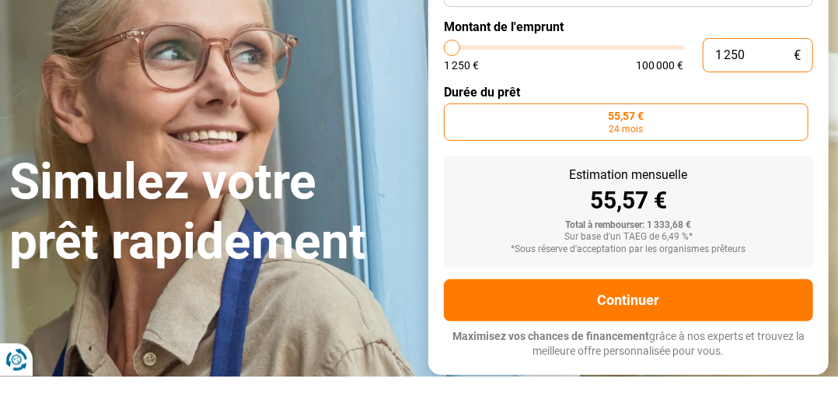
type input "125"
type input "1250"
type input "12"
type input "1250"
type input "1"
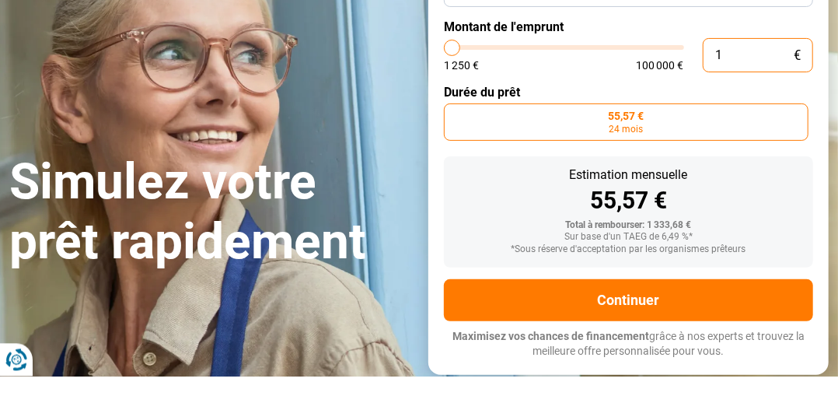
type input "1250"
type input "0"
type input "1250"
type input "2"
type input "1250"
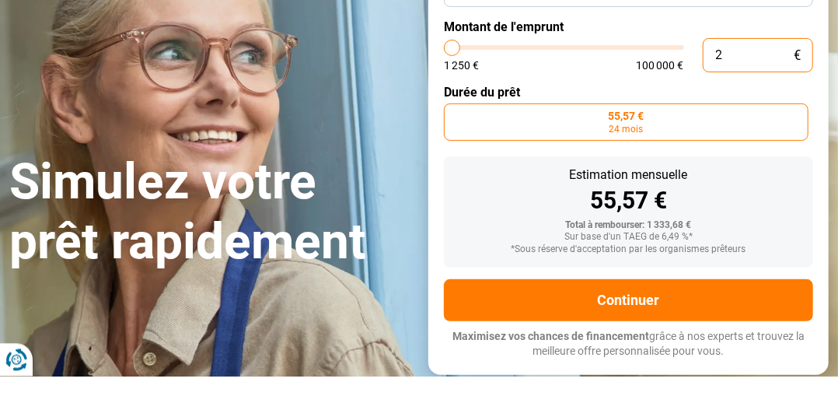
type input "22"
type input "1250"
type input "1 250"
type input "1250"
type input "12 509"
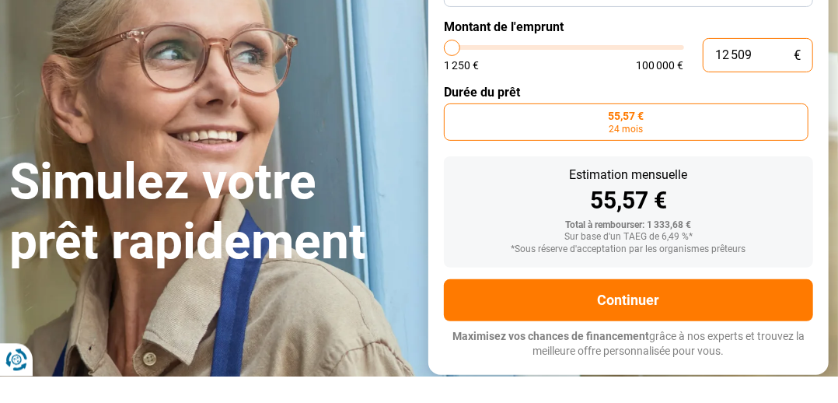
type input "12500"
type input "125 099"
type input "100000"
type input "100 000"
type input "100000"
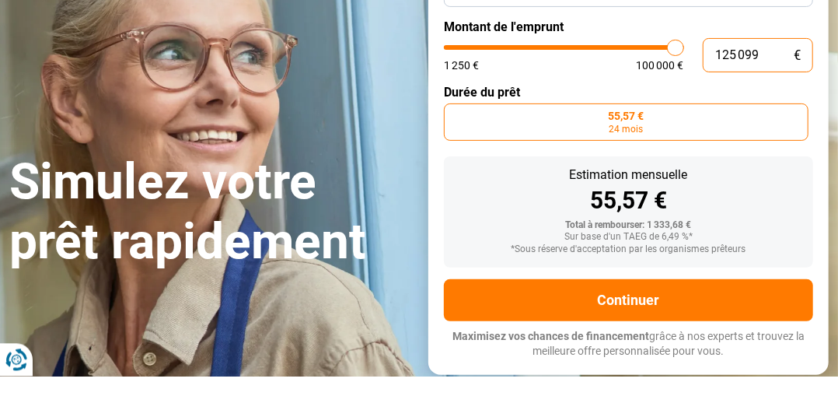
radio input "false"
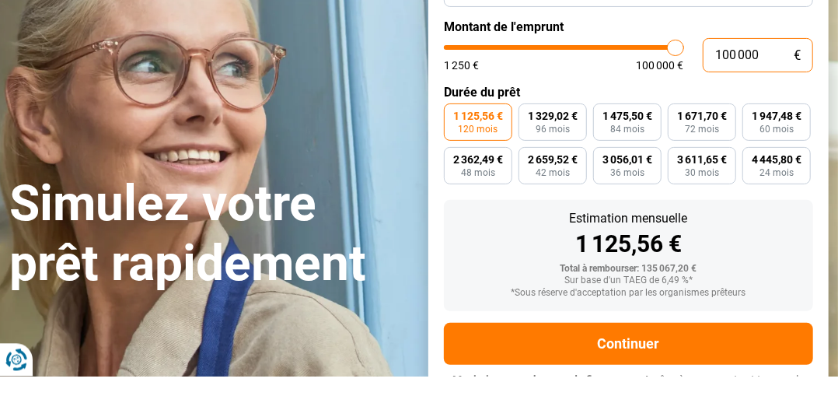
type input "98 750"
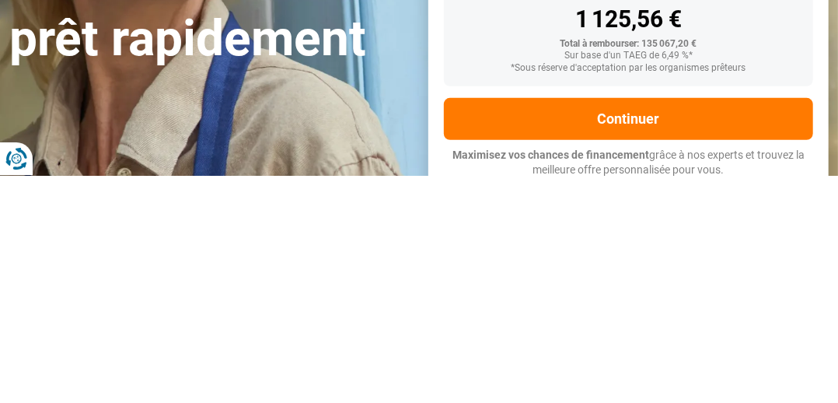
type input "98750"
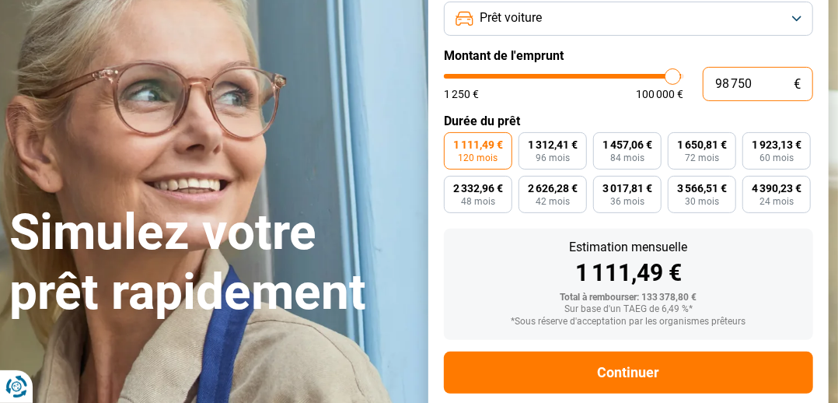
scroll to position [130, 0]
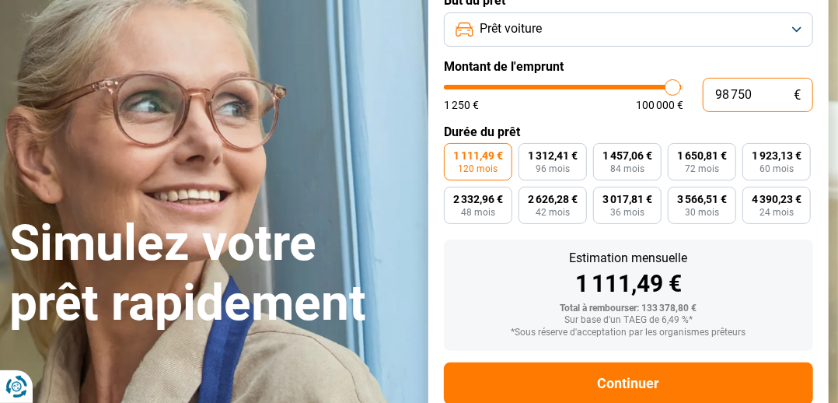
type input "100 000"
type input "100000"
type input "96 000"
type input "96000"
type input "93 250"
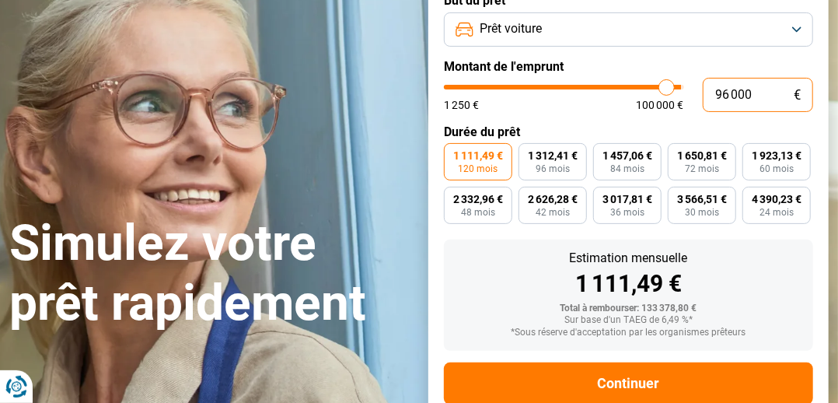
type input "93250"
type input "90 250"
type input "90250"
type input "86 750"
type input "86750"
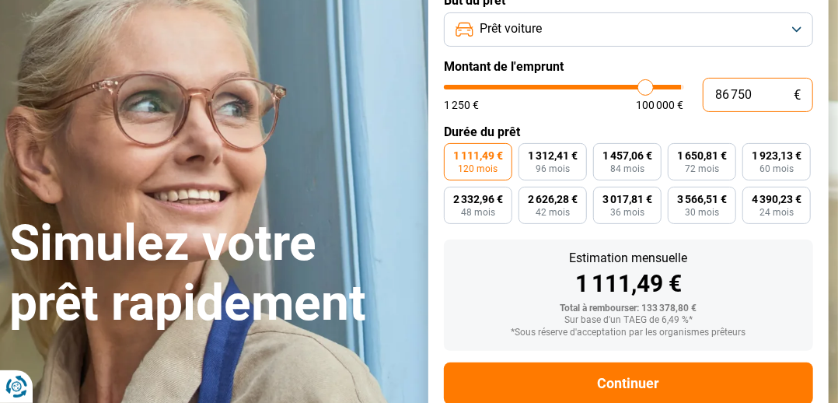
type input "83 000"
type input "83000"
type input "78 750"
type input "78750"
type input "74 250"
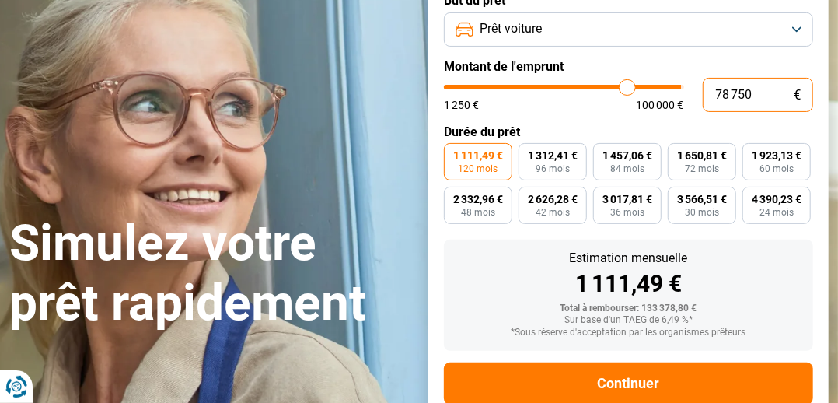
type input "74250"
type input "69 500"
type input "69500"
type input "64 750"
type input "64750"
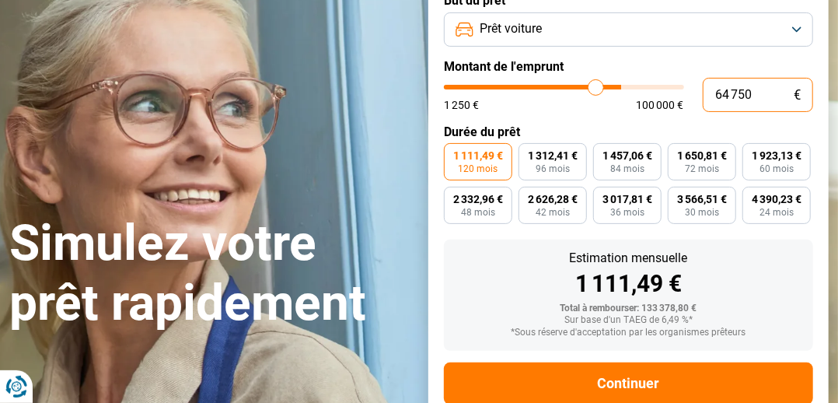
type input "59 500"
type input "59500"
type input "53 750"
type input "53750"
type input "47 750"
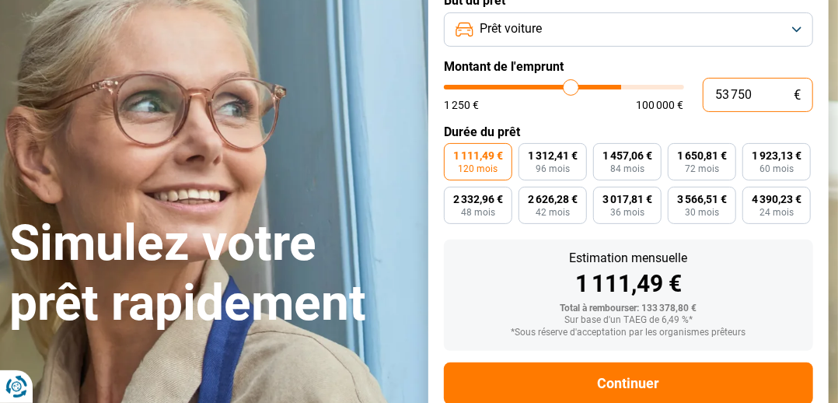
type input "47750"
type input "41 500"
type input "41500"
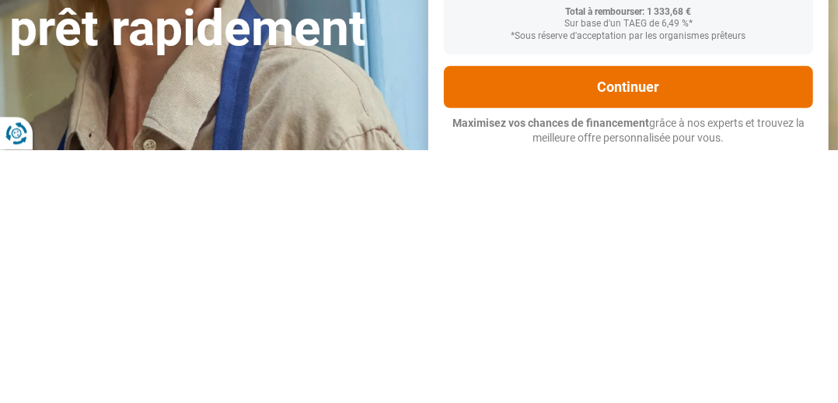
click at [738, 327] on button "Continuer" at bounding box center [628, 340] width 369 height 42
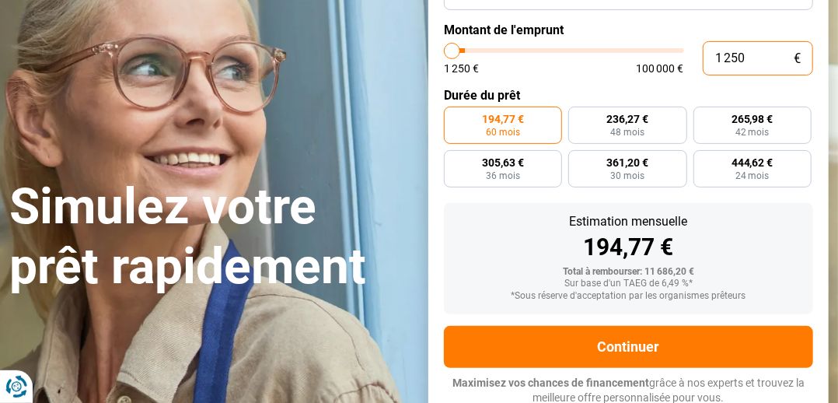
click at [717, 58] on input "1 250" at bounding box center [758, 58] width 111 height 34
click at [719, 52] on input "1 250" at bounding box center [758, 58] width 111 height 34
type input "250"
type input "1250"
type input "1 250"
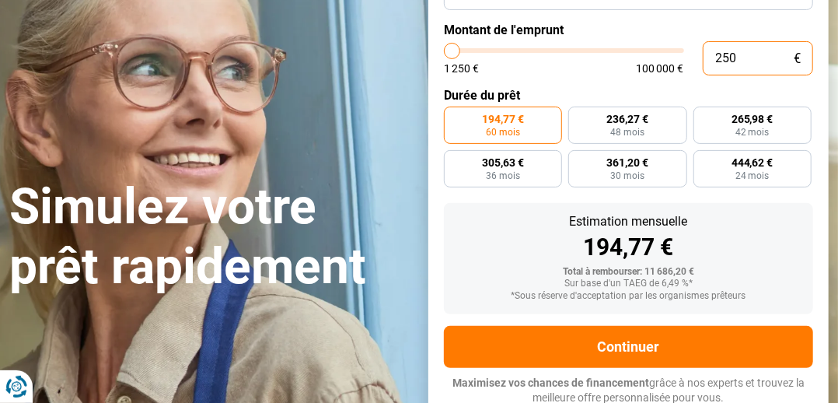
type input "1250"
radio input "true"
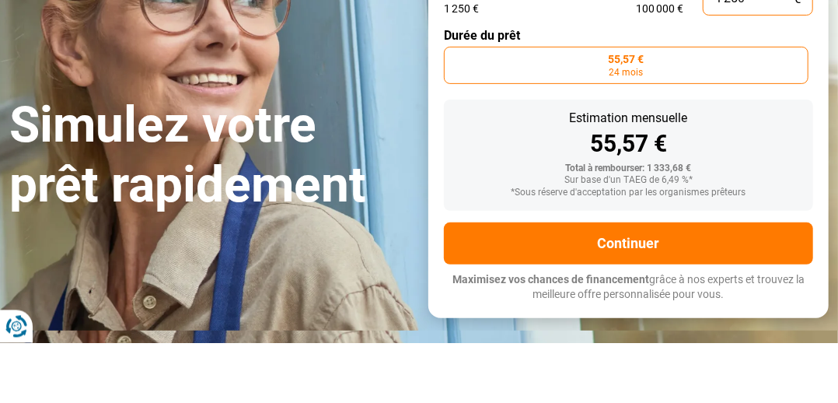
scroll to position [166, 0]
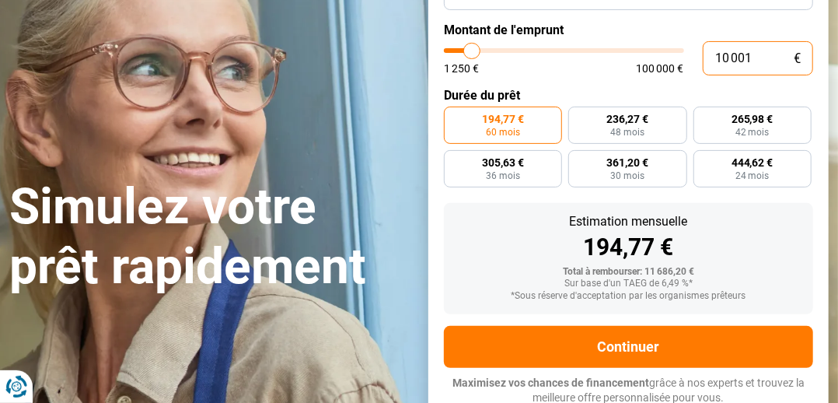
click at [764, 59] on input "10 001" at bounding box center [758, 58] width 111 height 34
type input "1 000"
type input "1250"
type input "100"
type input "1250"
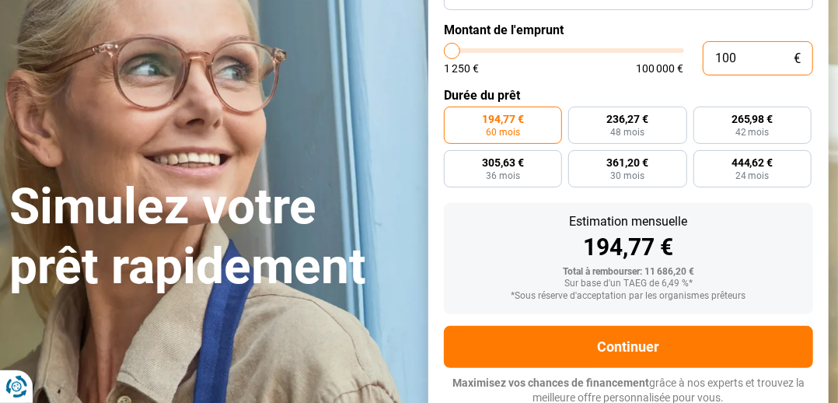
type input "10"
type input "1250"
type input "1"
type input "1250"
type input "0"
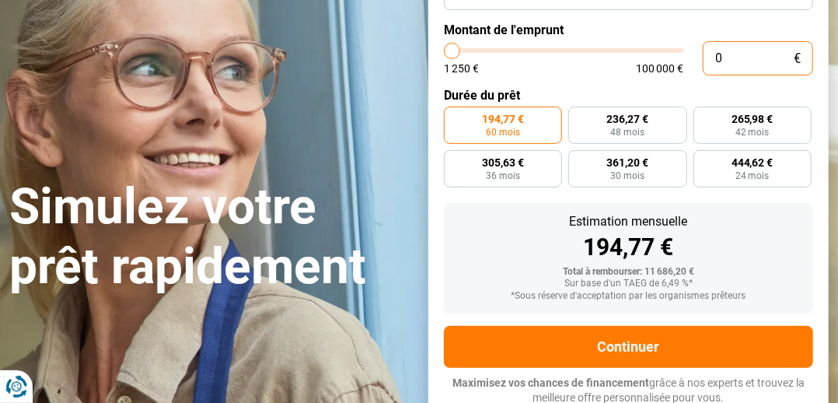
type input "1250"
type input "2"
type input "1250"
type input "22"
type input "1250"
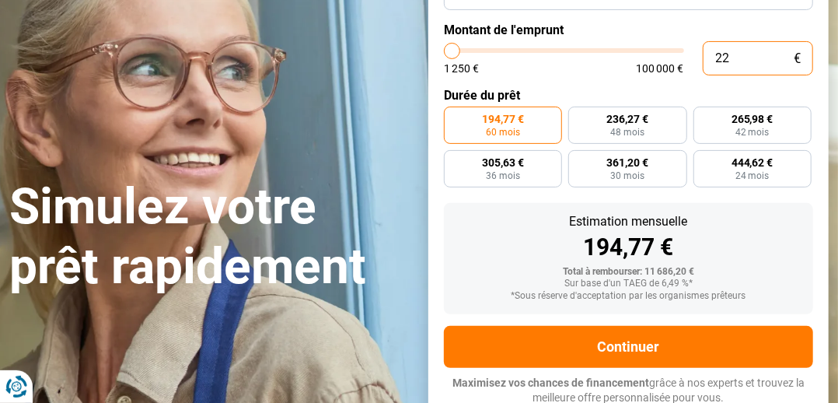
type input "229"
type input "1250"
type input "2 299"
type input "2250"
radio input "true"
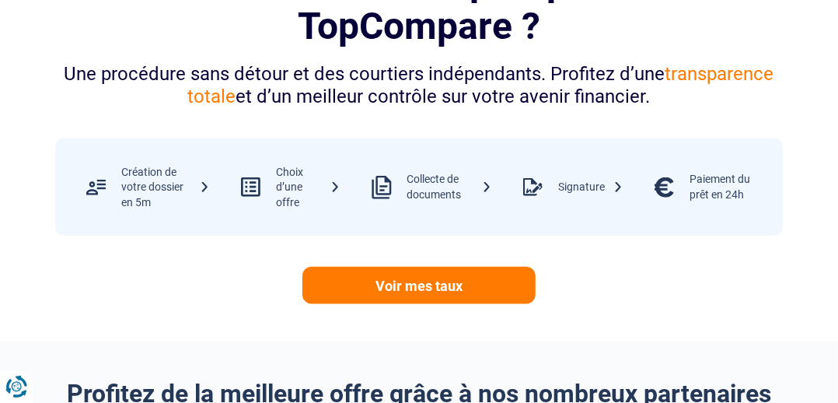
scroll to position [692, 0]
type input "2 299"
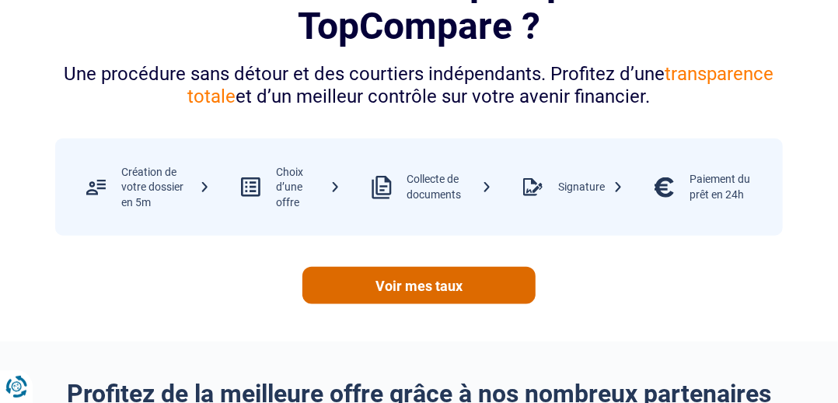
click at [474, 285] on link "Voir mes taux" at bounding box center [418, 285] width 233 height 37
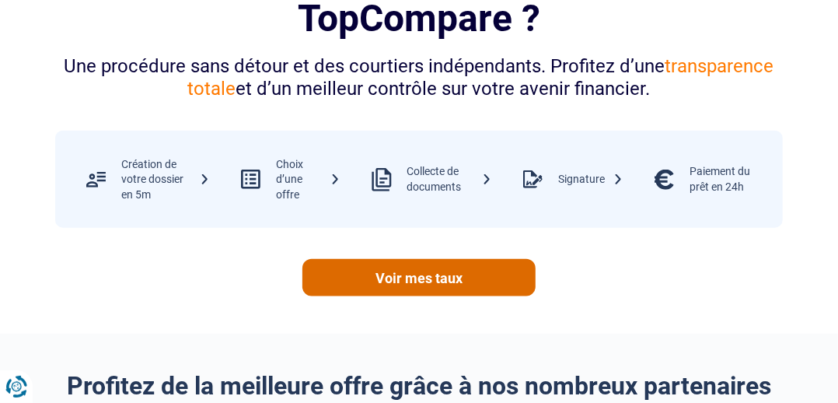
scroll to position [757, 0]
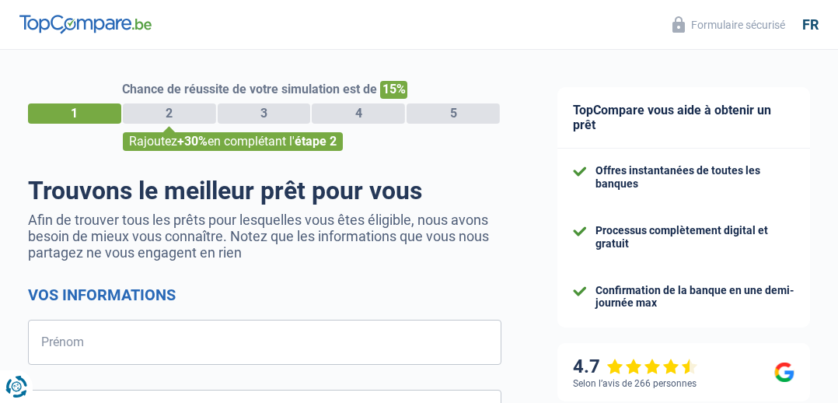
select select "32"
click at [181, 110] on div "2" at bounding box center [169, 113] width 93 height 20
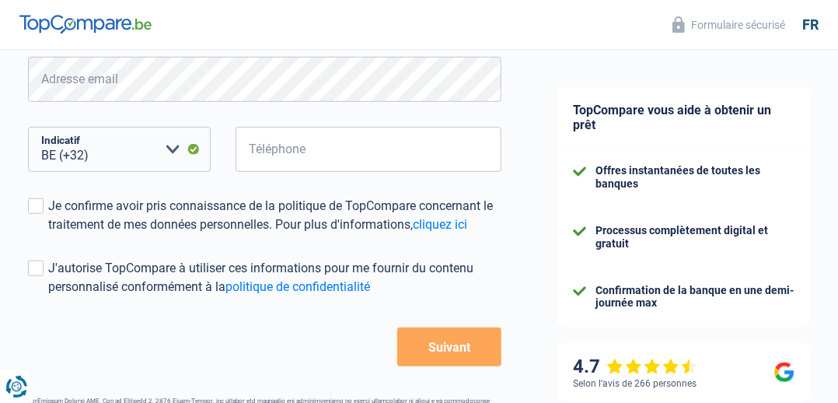
scroll to position [404, 0]
click at [449, 228] on link "cliquez ici" at bounding box center [440, 222] width 54 height 15
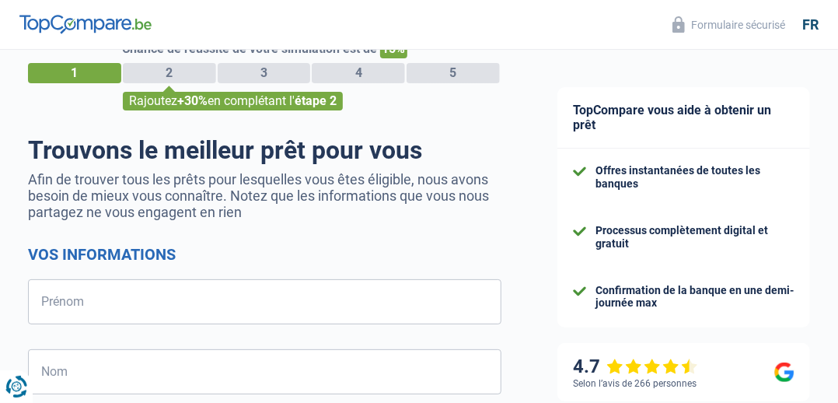
scroll to position [0, 0]
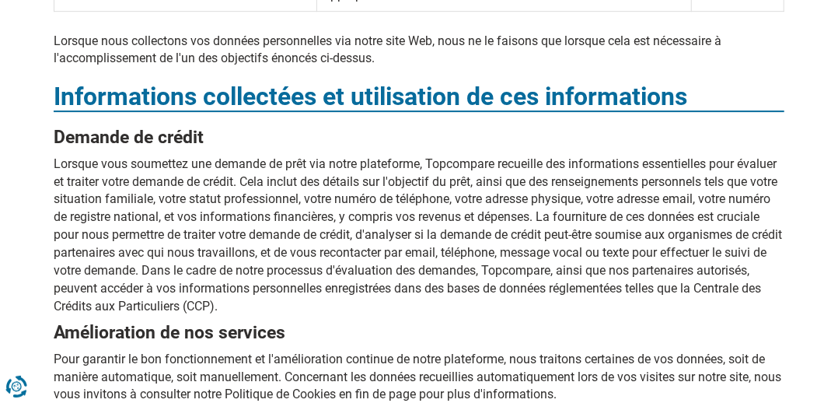
scroll to position [2220, 0]
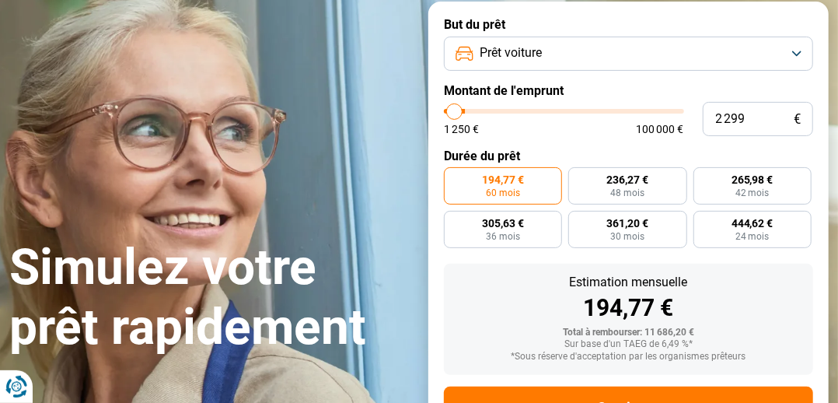
scroll to position [118, 0]
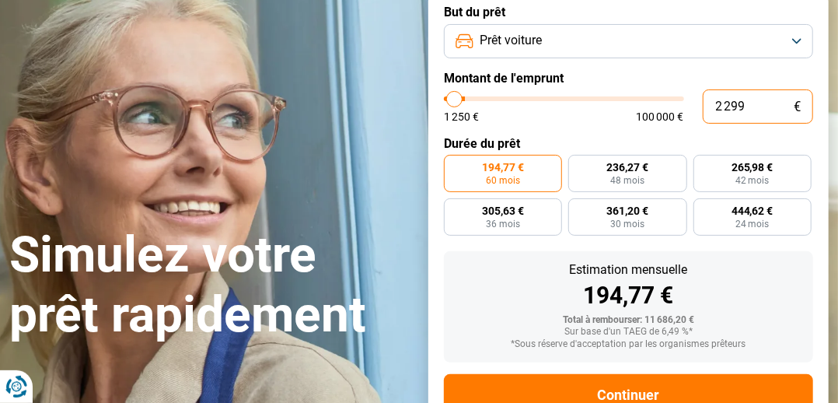
click at [767, 106] on input "2 299" at bounding box center [758, 106] width 111 height 34
click at [769, 100] on input "2 299" at bounding box center [758, 106] width 111 height 34
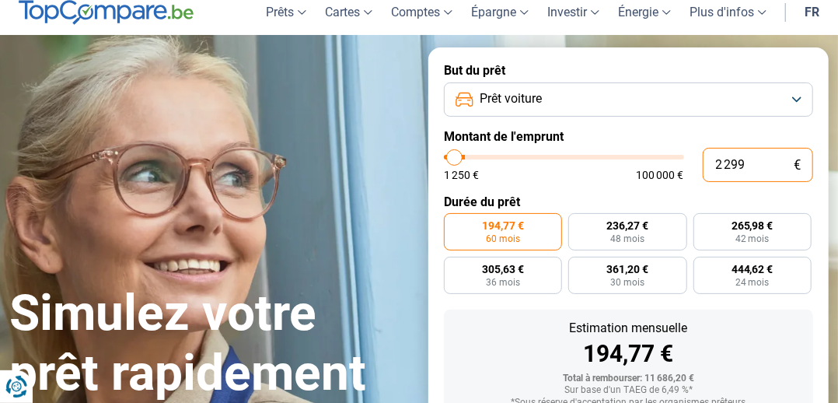
scroll to position [60, 0]
type input "3 250"
type input "3250"
type input "1 250"
type input "1250"
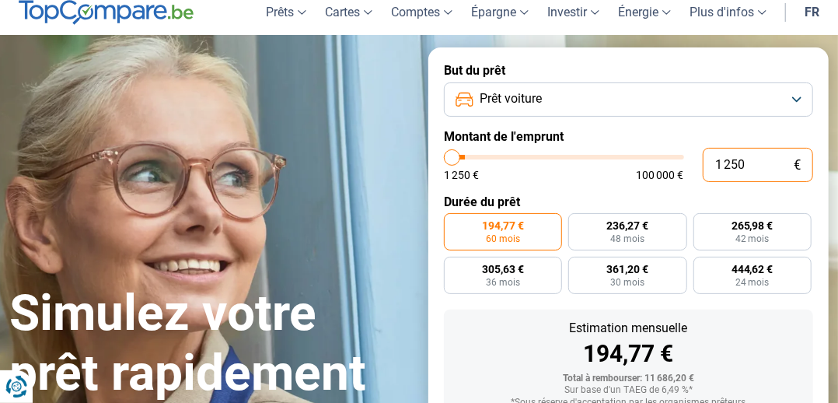
radio input "true"
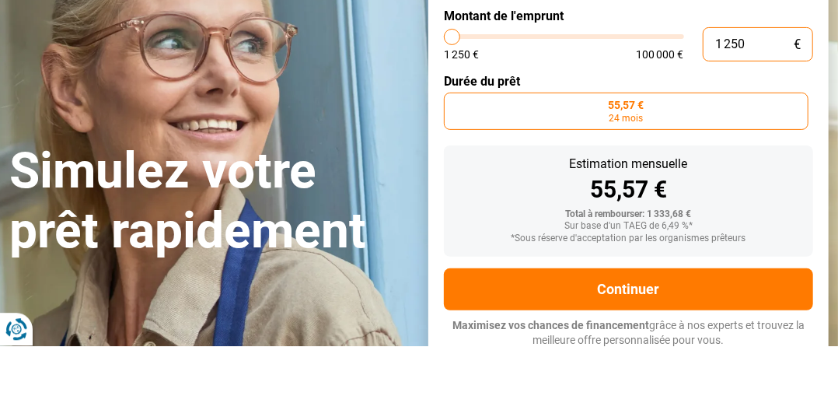
scroll to position [123, 0]
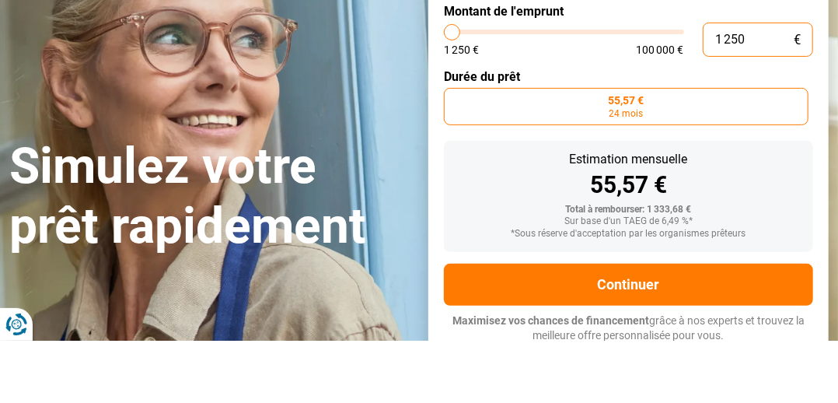
click at [719, 96] on input "1 250" at bounding box center [758, 102] width 111 height 34
type input "250"
type input "1250"
type input "1 250"
type input "1250"
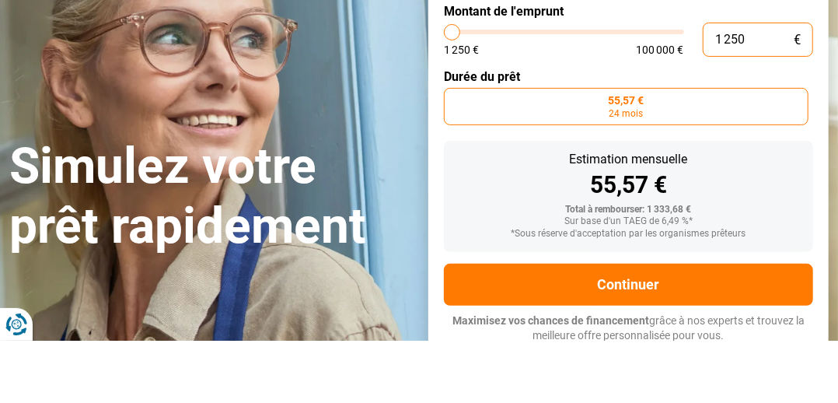
type input "125"
type input "1250"
type input "12"
type input "1250"
type input "1"
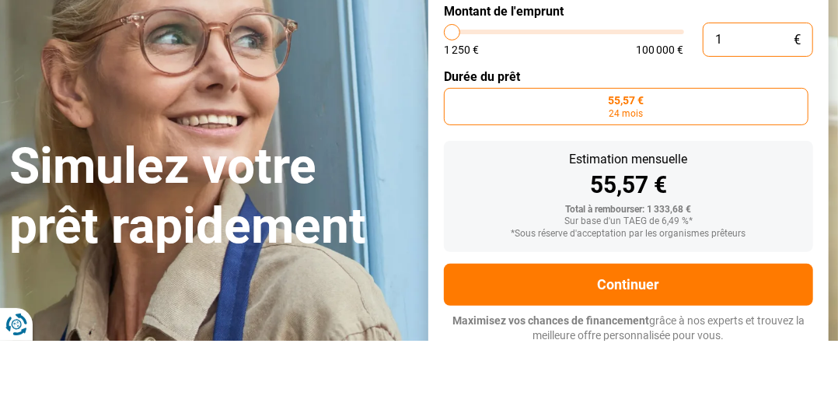
type input "1250"
type input "0"
type input "1250"
type input "2"
type input "1250"
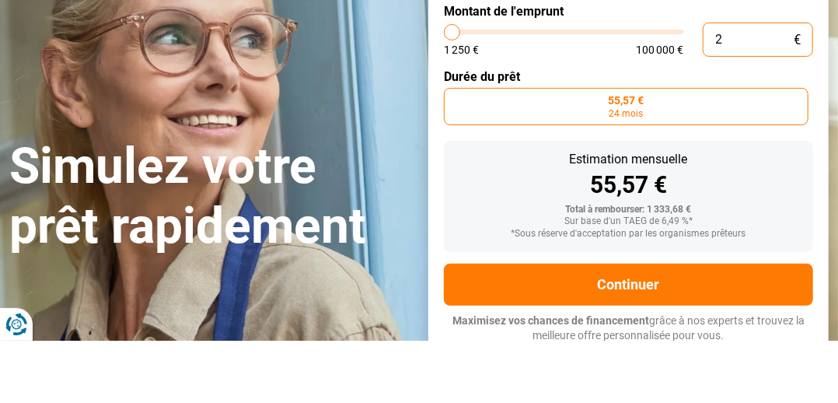
type input "22"
type input "1250"
type input "229"
type input "1250"
type input "2 299"
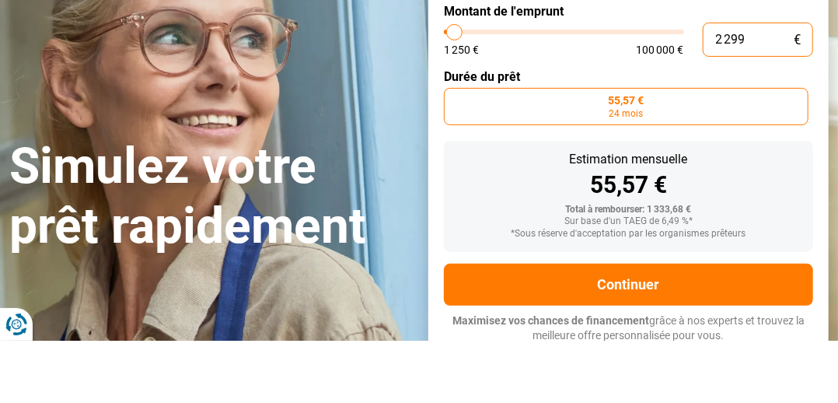
type input "2250"
type input "2 299"
click at [637, 172] on span "24 mois" at bounding box center [626, 175] width 34 height 9
click at [454, 160] on input "102,21 € 24 mois" at bounding box center [449, 155] width 10 height 10
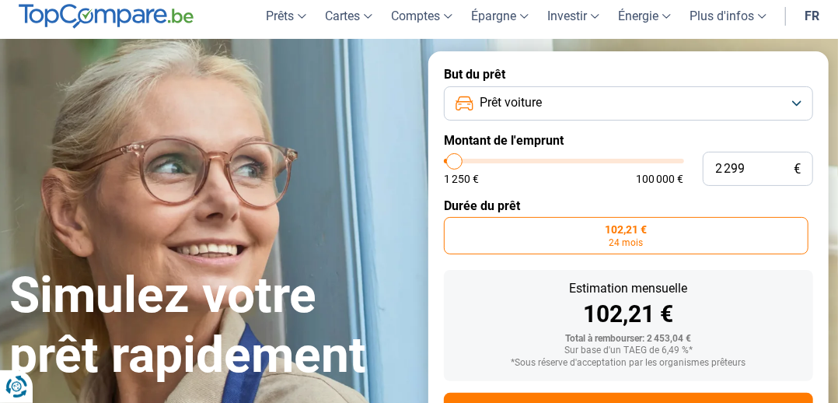
scroll to position [57, 0]
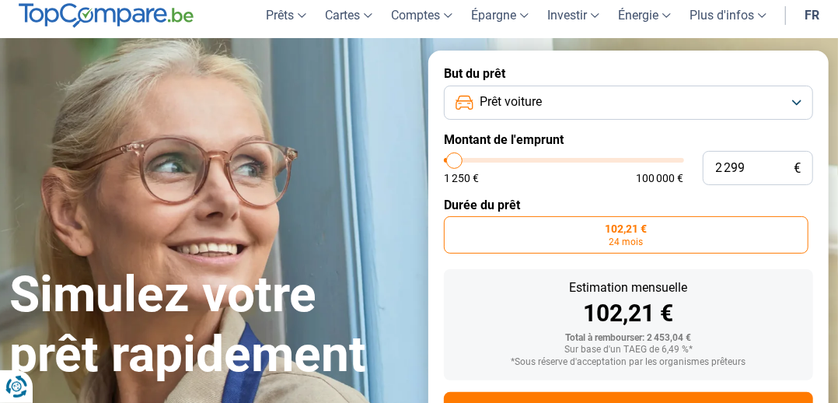
click at [643, 238] on label "102,21 € 24 mois" at bounding box center [626, 234] width 364 height 37
click at [454, 226] on input "102,21 € 24 mois" at bounding box center [449, 221] width 10 height 10
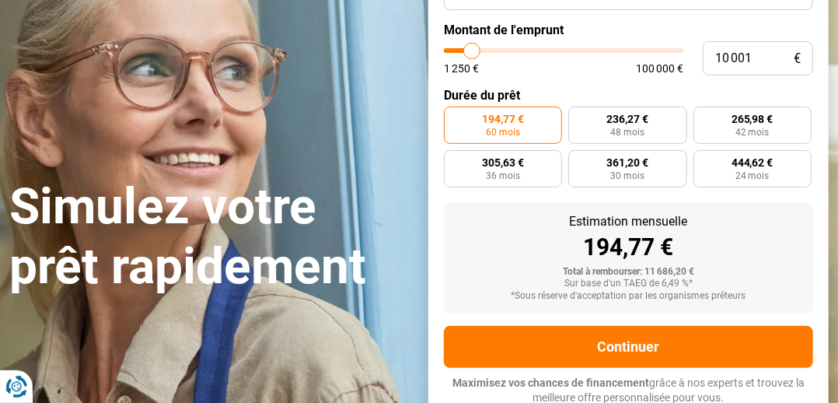
click at [638, 159] on span "361,20 €" at bounding box center [627, 162] width 42 height 11
click at [578, 159] on input "361,20 € 30 mois" at bounding box center [573, 155] width 10 height 10
radio input "true"
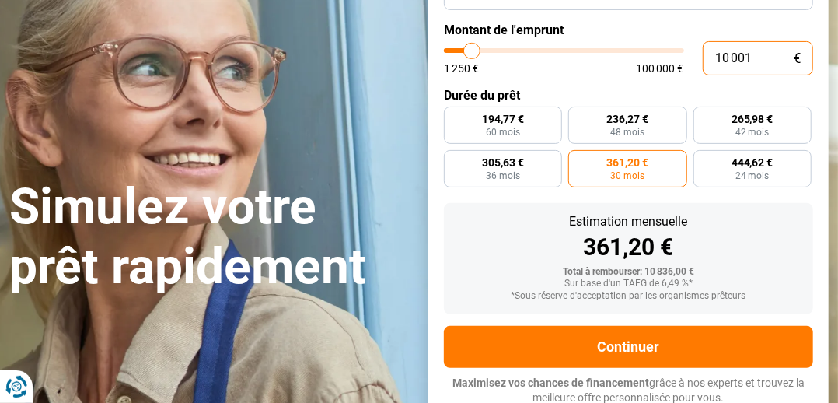
click at [754, 60] on input "10 001" at bounding box center [758, 58] width 111 height 34
click at [759, 54] on input "10 001" at bounding box center [758, 58] width 111 height 34
type input "1 000"
type input "1250"
type input "100"
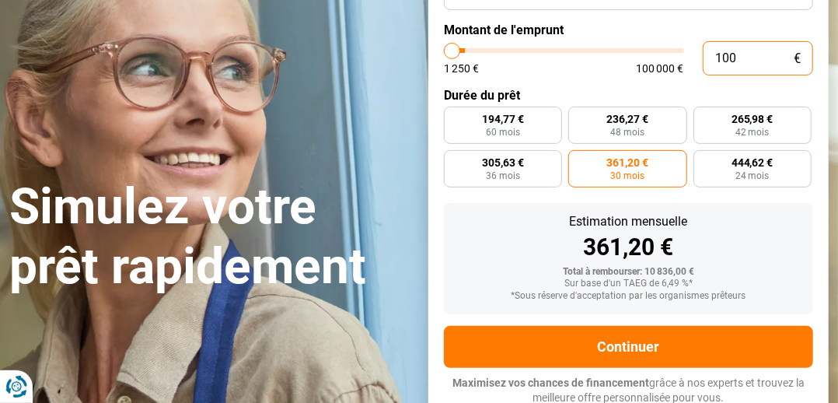
type input "1250"
type input "10"
type input "1250"
type input "1"
type input "1250"
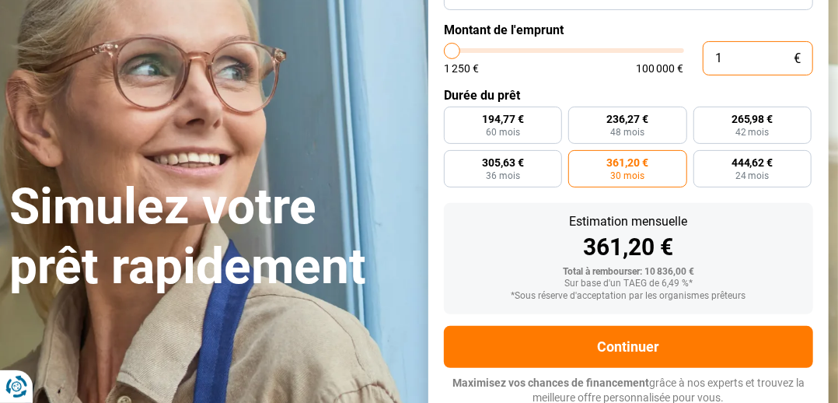
type input "0"
type input "1250"
type input "1 250"
type input "1250"
radio input "true"
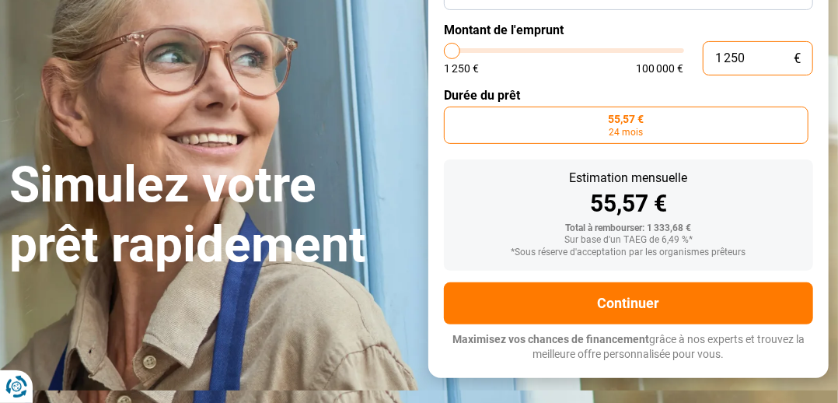
type input "12 502"
type input "12500"
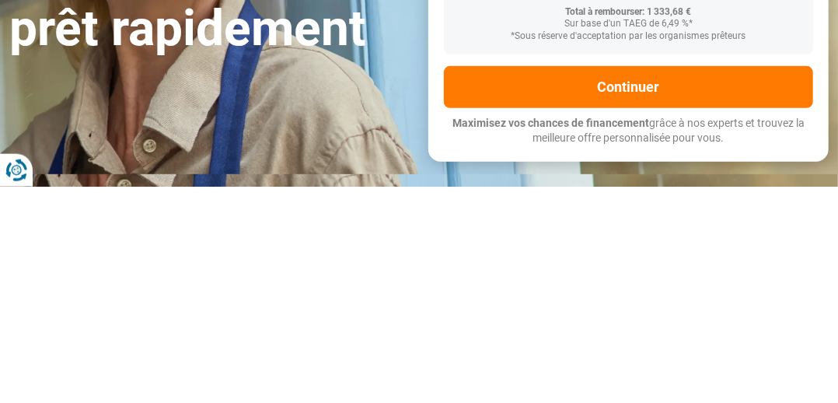
type input "125 022"
type input "100000"
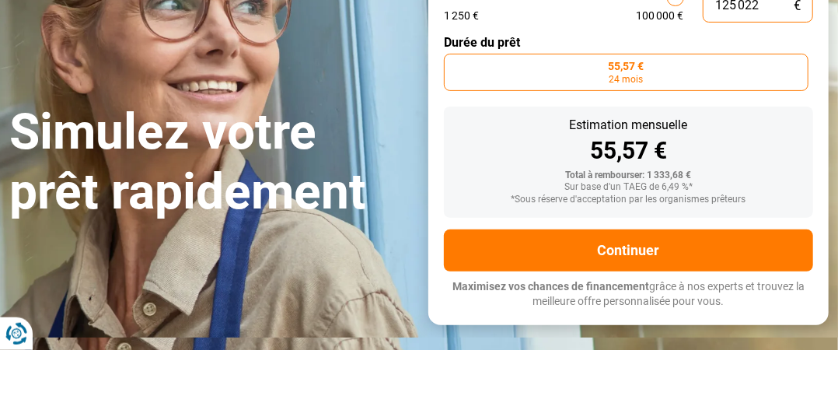
scroll to position [166, 0]
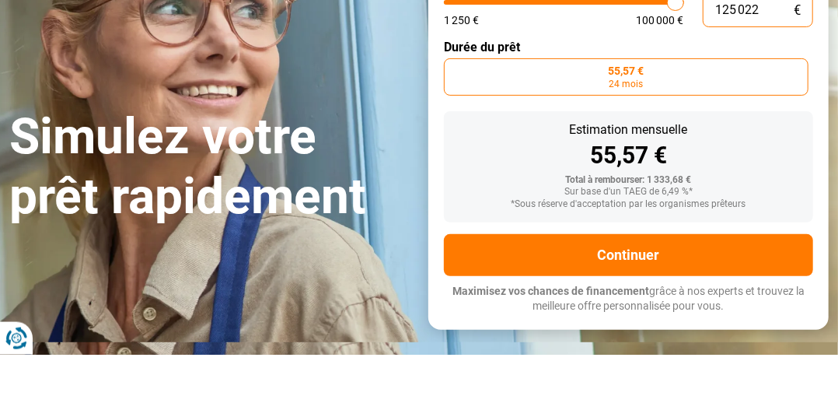
type input "100 000"
type input "100000"
radio input "false"
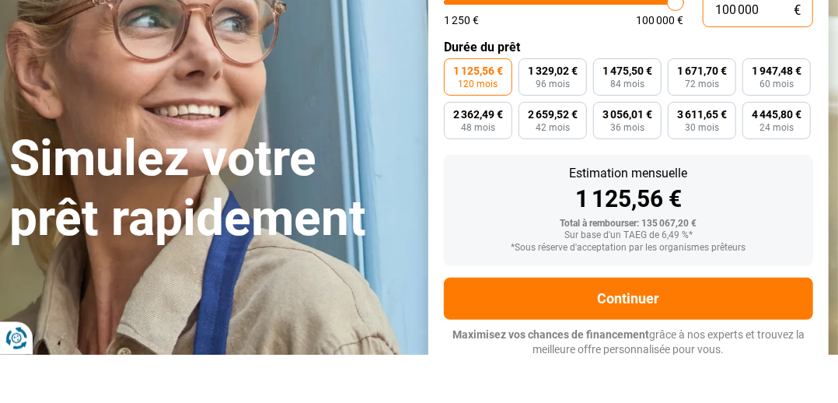
type input "10 000"
type input "10000"
type input "1 000"
type input "1250"
type input "100"
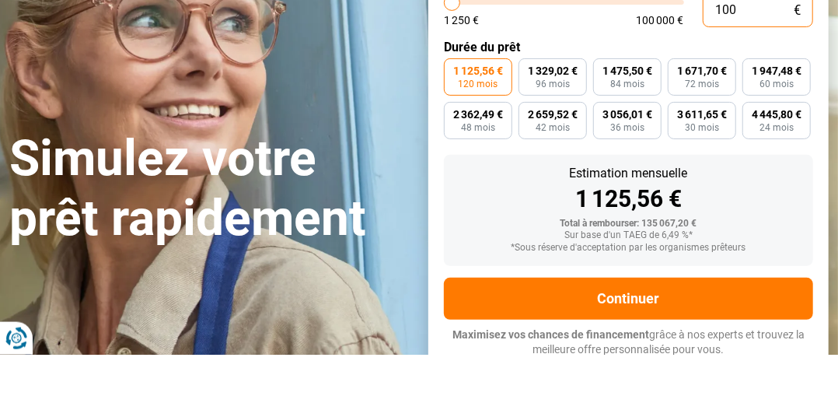
type input "1250"
type input "10"
type input "1250"
type input "1"
type input "1250"
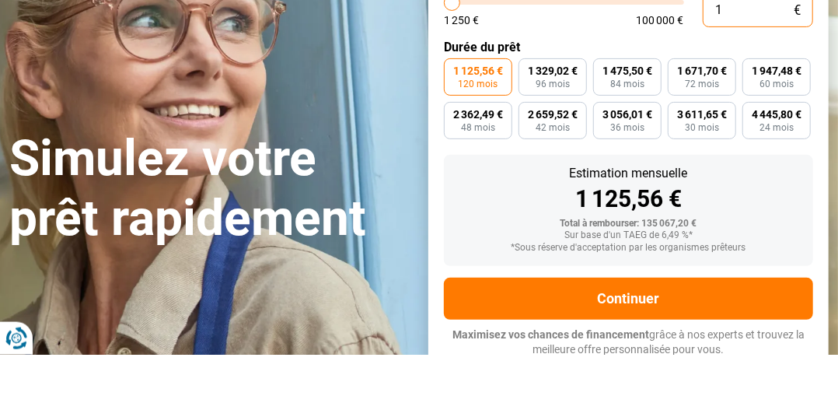
type input "0"
type input "1250"
type input "1 250"
type input "1250"
radio input "true"
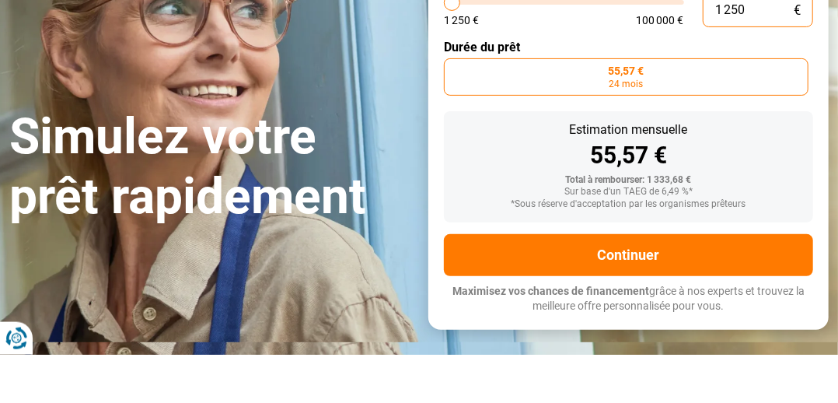
type input "12 502"
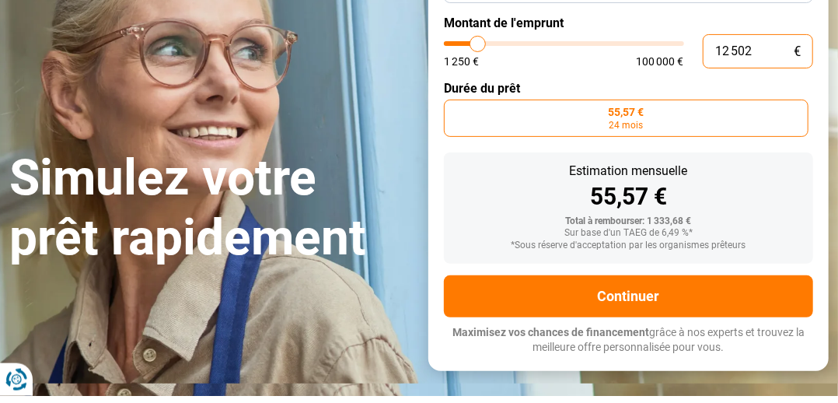
type input "12500"
radio input "false"
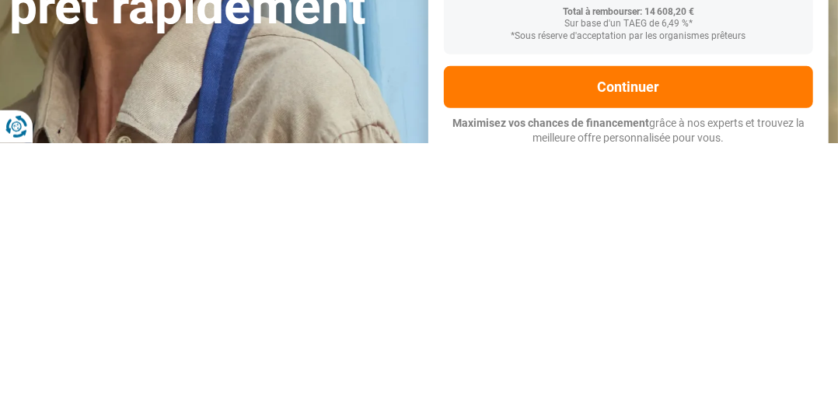
type input "1 250"
type input "1250"
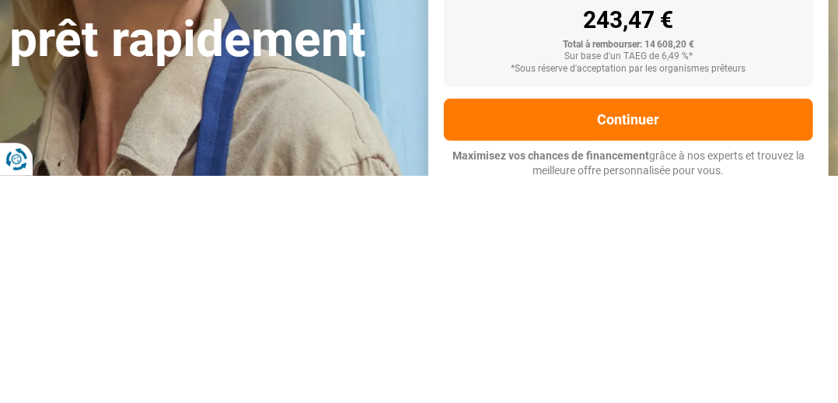
type input "125"
type input "1250"
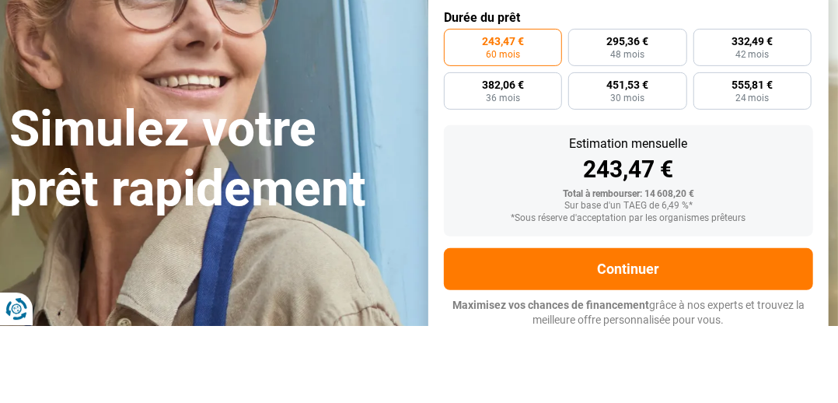
type input "12"
type input "1250"
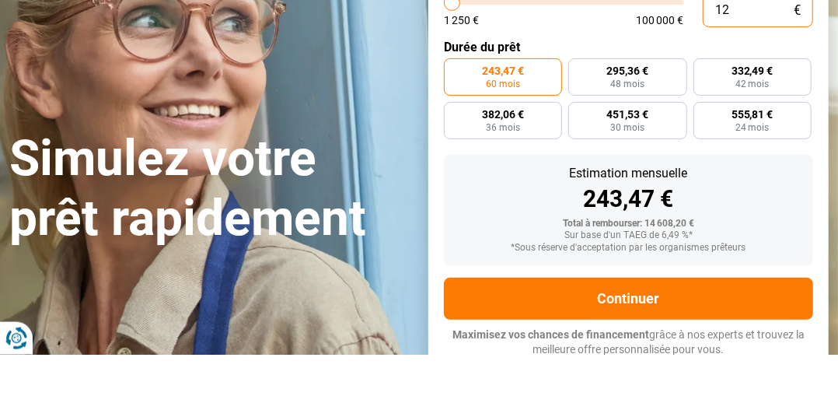
type input "1"
type input "1250"
type input "0"
type input "1250"
type input "2"
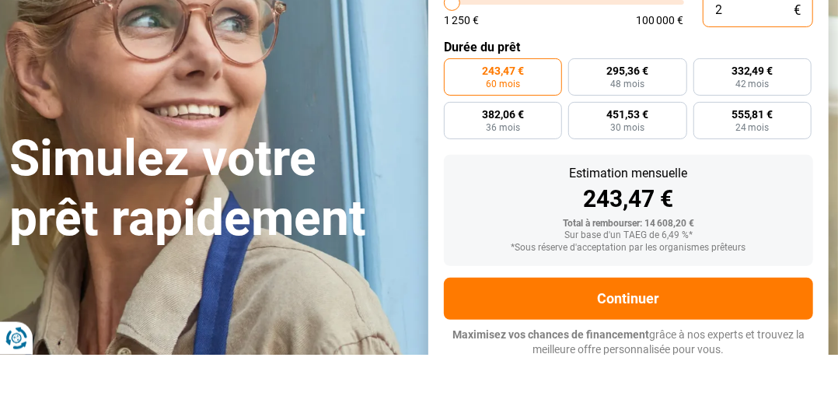
type input "1250"
type input "1 250"
type input "1250"
radio input "true"
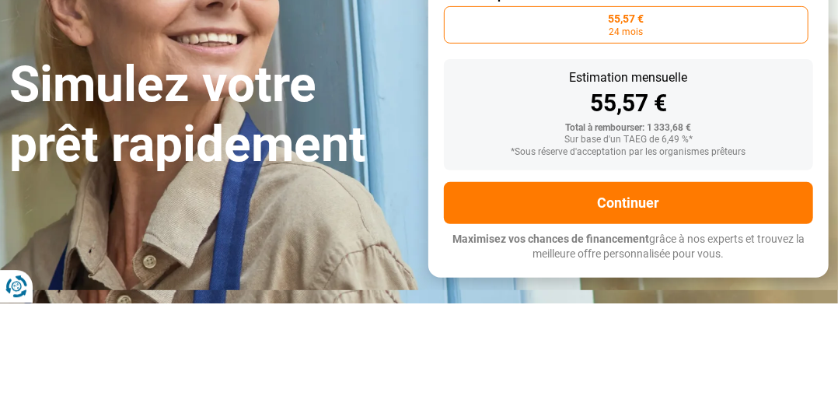
type input "12 502"
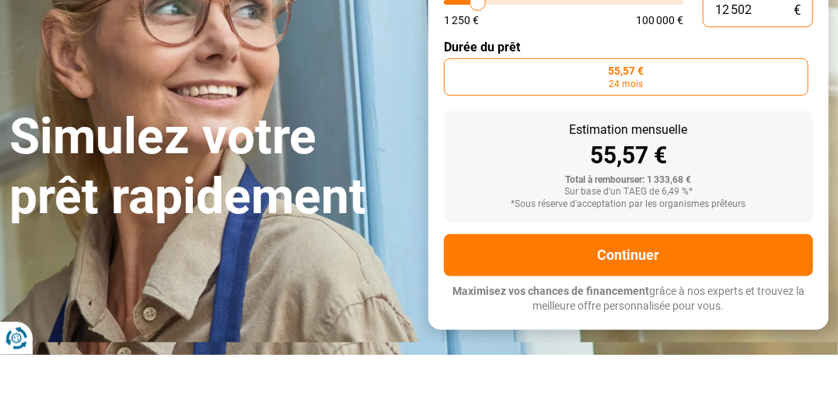
type input "12500"
radio input "false"
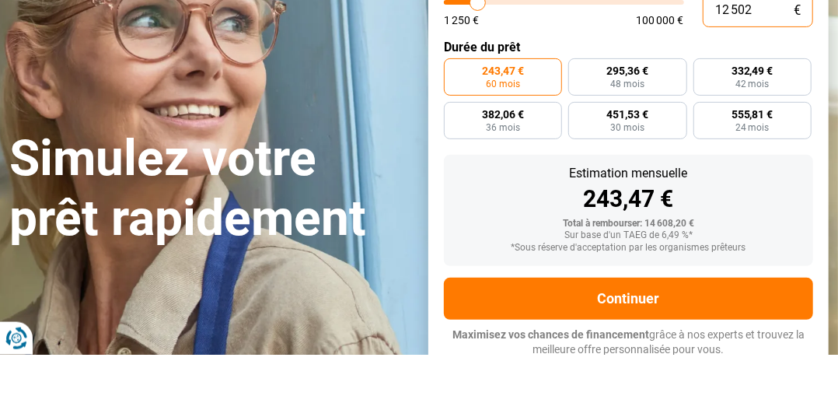
type input "1 250"
type input "1250"
type input "125"
type input "1250"
type input "12"
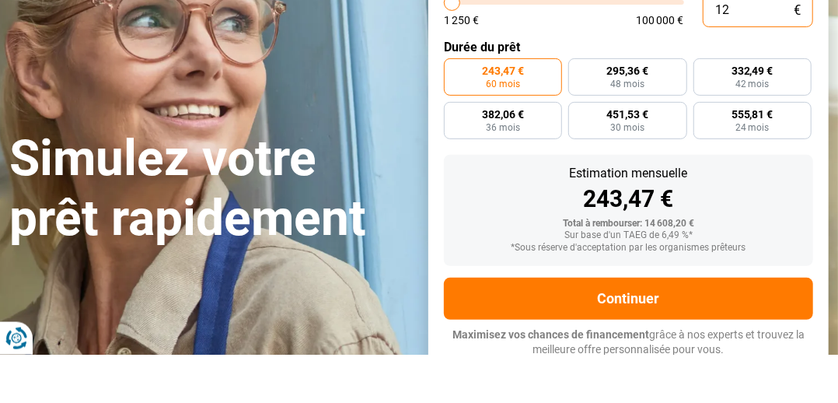
type input "1250"
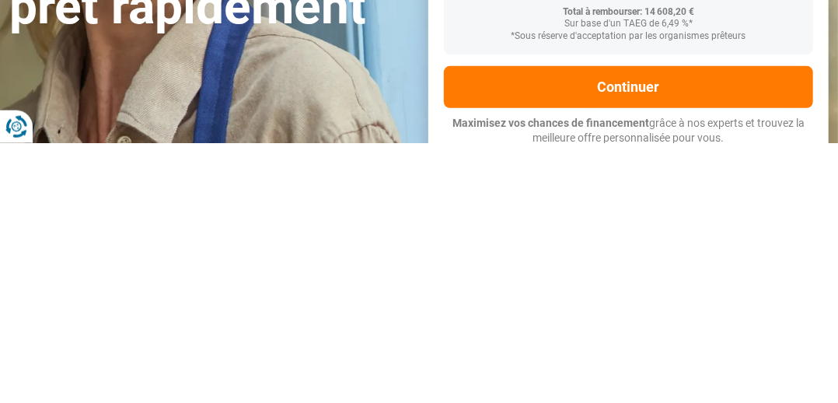
type input "1 250"
type input "1250"
radio input "true"
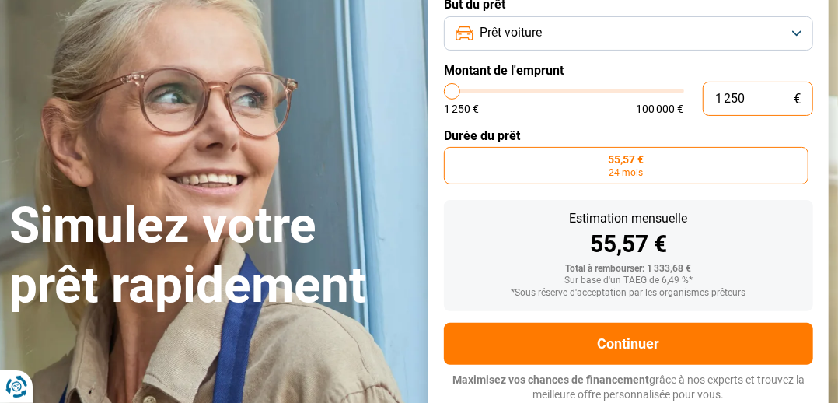
scroll to position [123, 0]
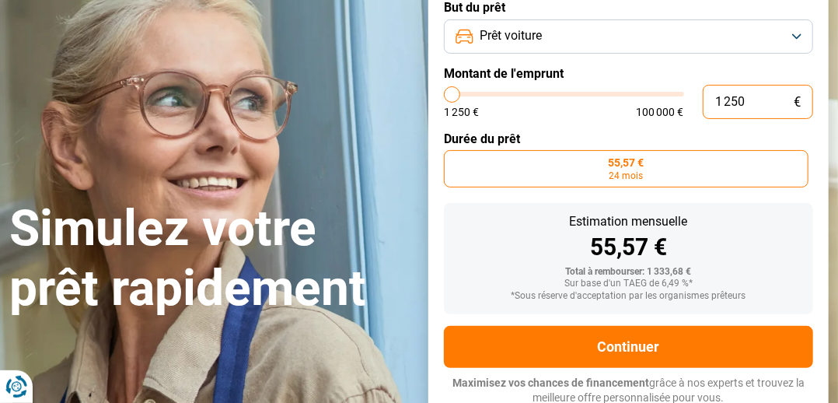
type input "1 250"
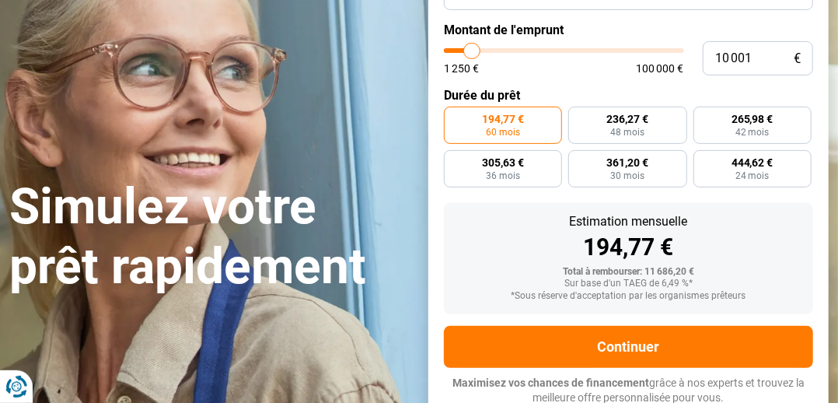
type input "10 500"
type input "10500"
type input "6 000"
type input "6000"
type input "4 750"
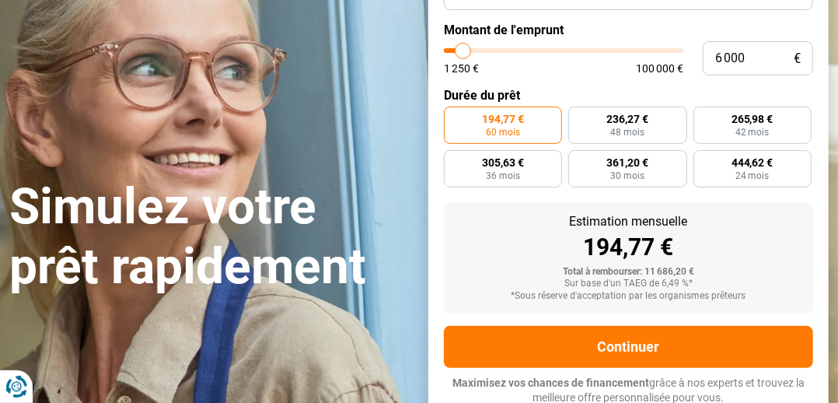
type input "4750"
type input "3 000"
type input "3000"
type input "1 500"
type input "1500"
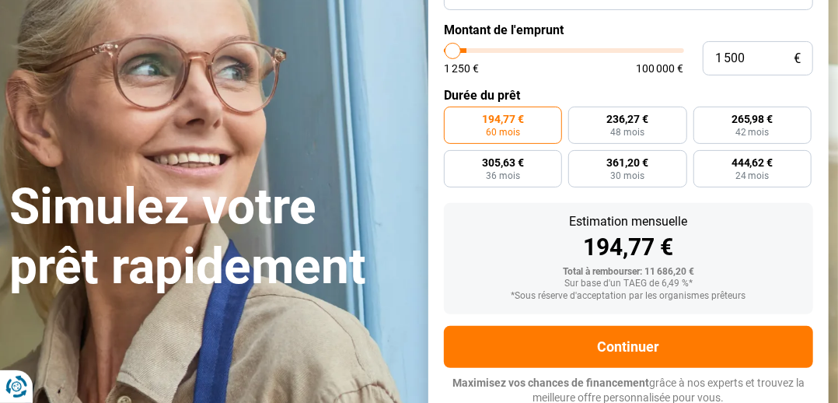
type input "1 250"
type input "1250"
radio input "true"
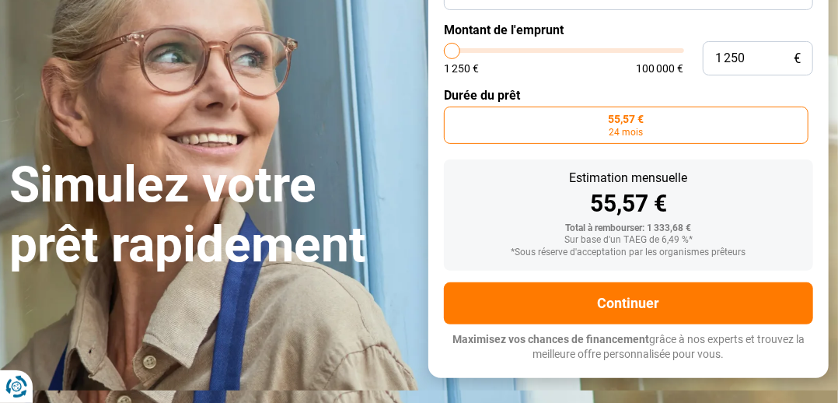
scroll to position [123, 0]
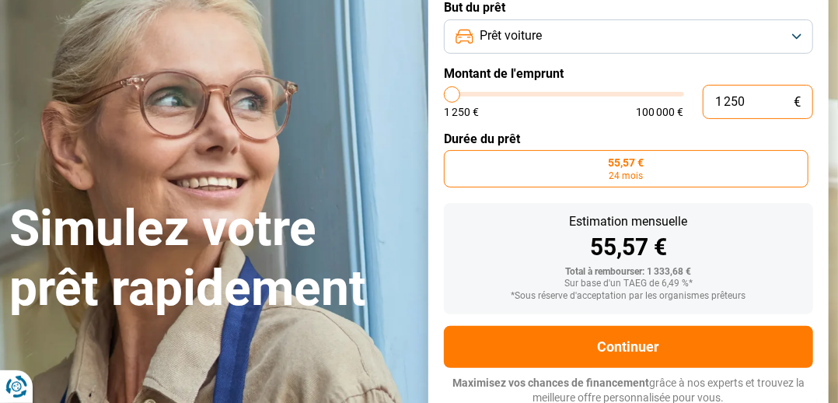
click at [745, 97] on input "1 250" at bounding box center [758, 102] width 111 height 34
type input "125"
type input "1250"
type input "12"
type input "1250"
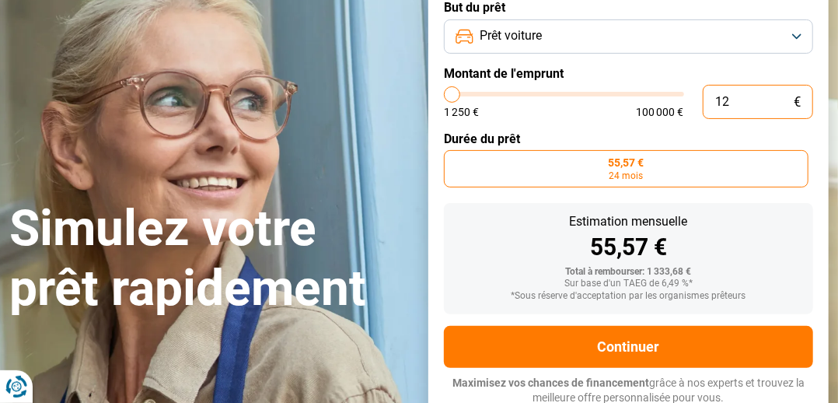
type input "1"
type input "1250"
type input "0"
type input "1250"
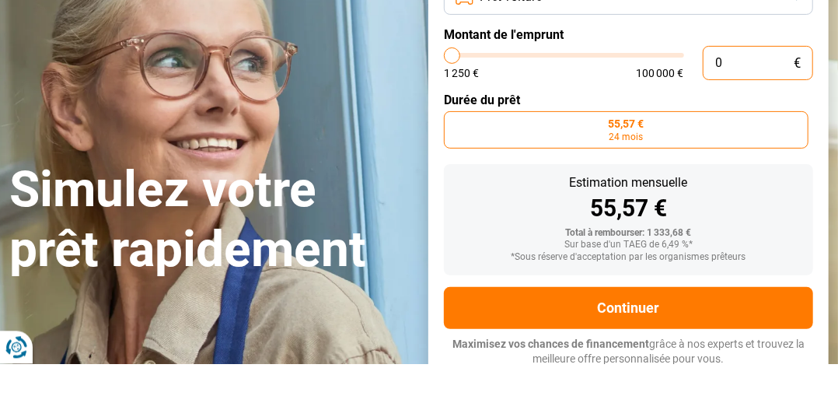
type input "1 250"
type input "1250"
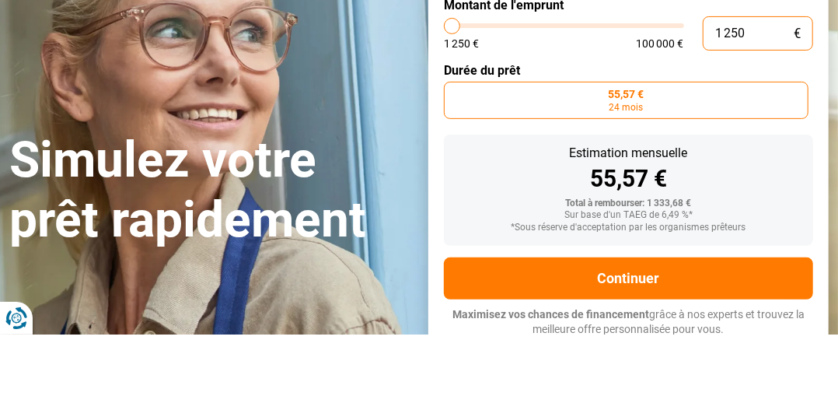
type input "125"
type input "1250"
type input "12"
type input "1250"
type input "1"
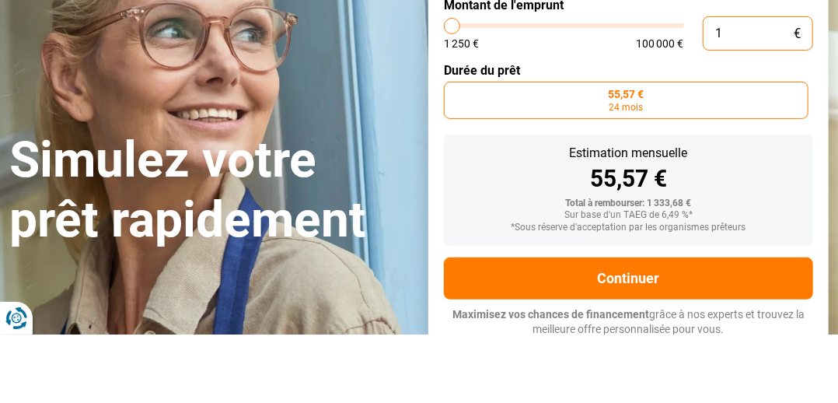
type input "1250"
type input "0"
type input "1250"
type input "1 250"
type input "1250"
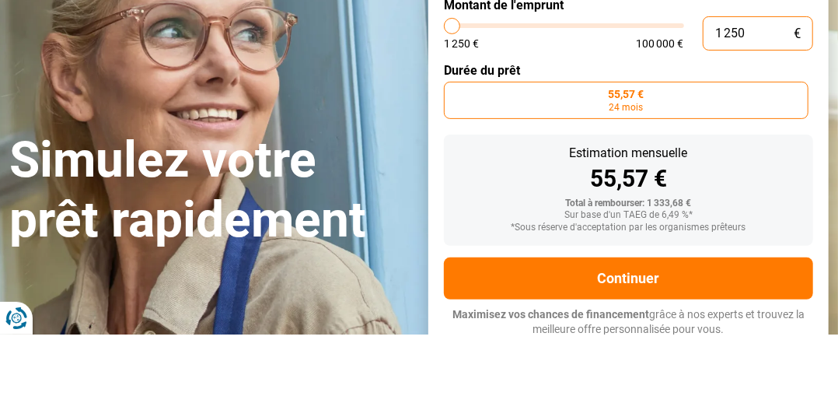
type input "125"
type input "1250"
type input "12"
type input "1250"
type input "1"
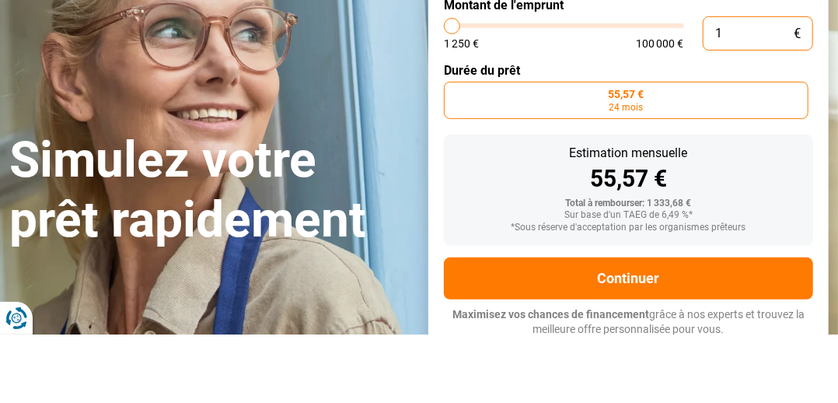
type input "1250"
type input "0"
type input "1250"
type input "2"
type input "1250"
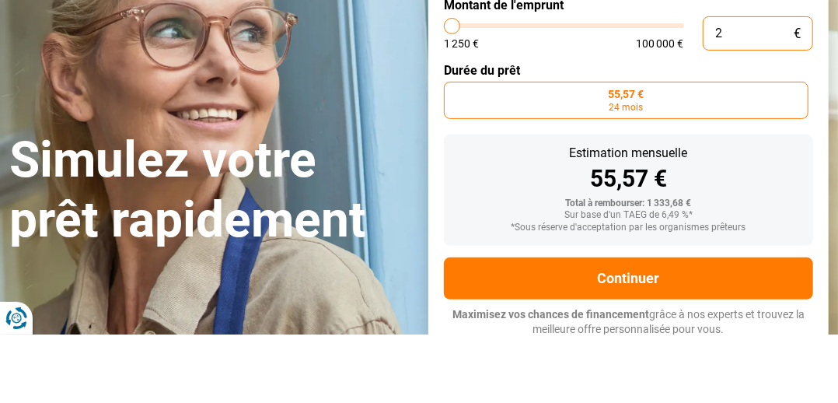
type input "22"
type input "1250"
type input "229"
type input "1250"
type input "2 299"
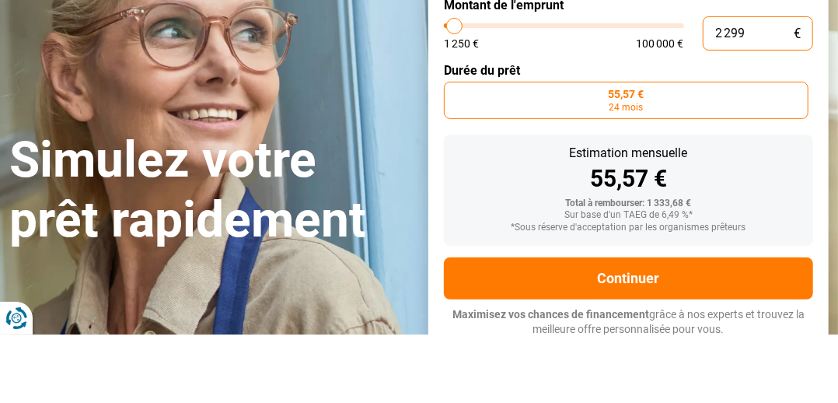
type input "2250"
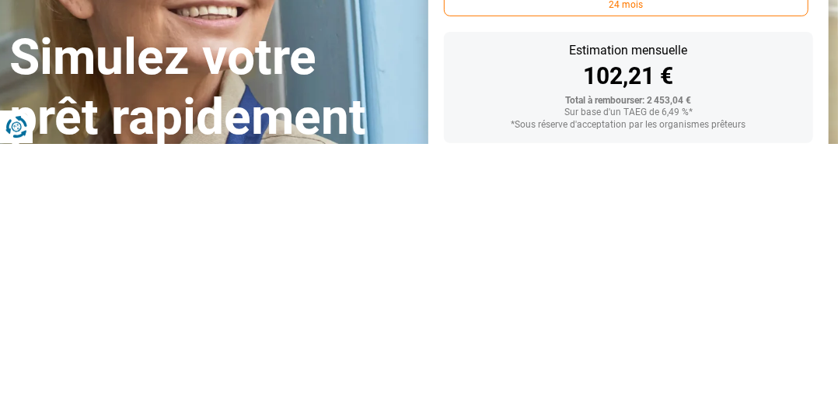
scroll to position [34, 0]
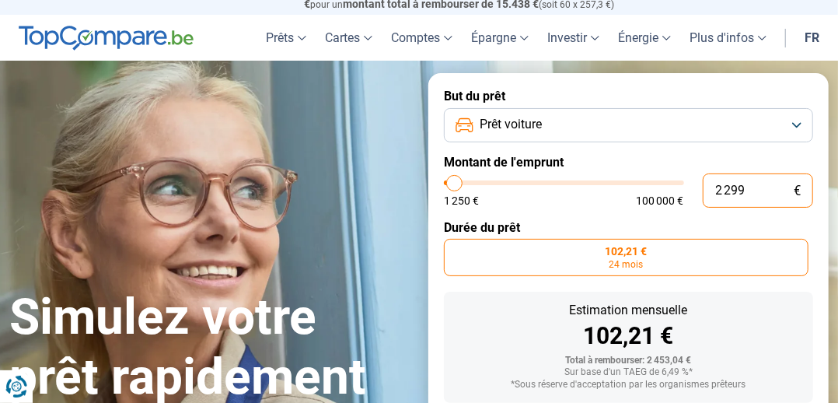
type input "2 299"
